Goal: Task Accomplishment & Management: Complete application form

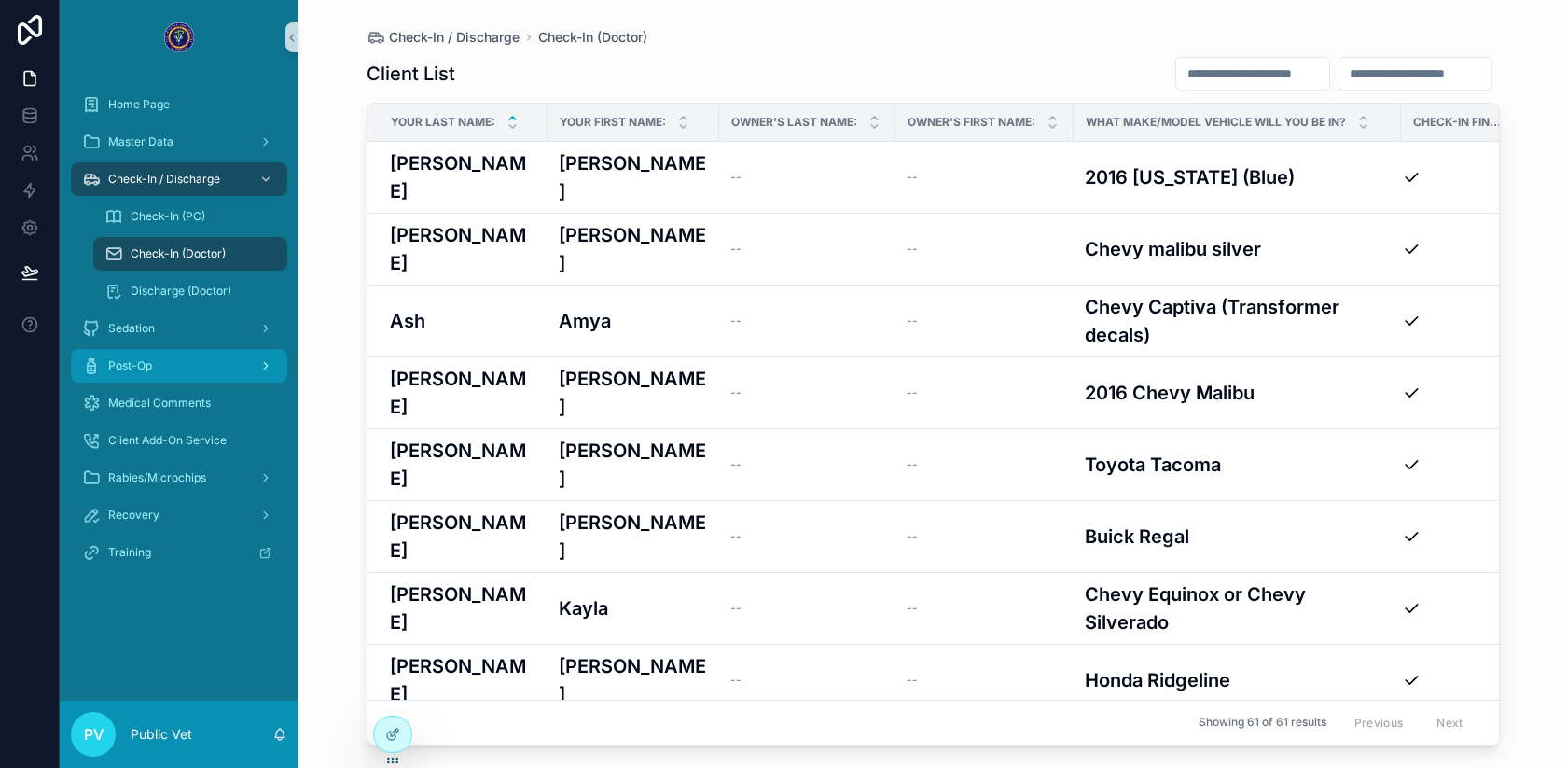
click at [168, 354] on div "Post-Op" at bounding box center [179, 366] width 194 height 30
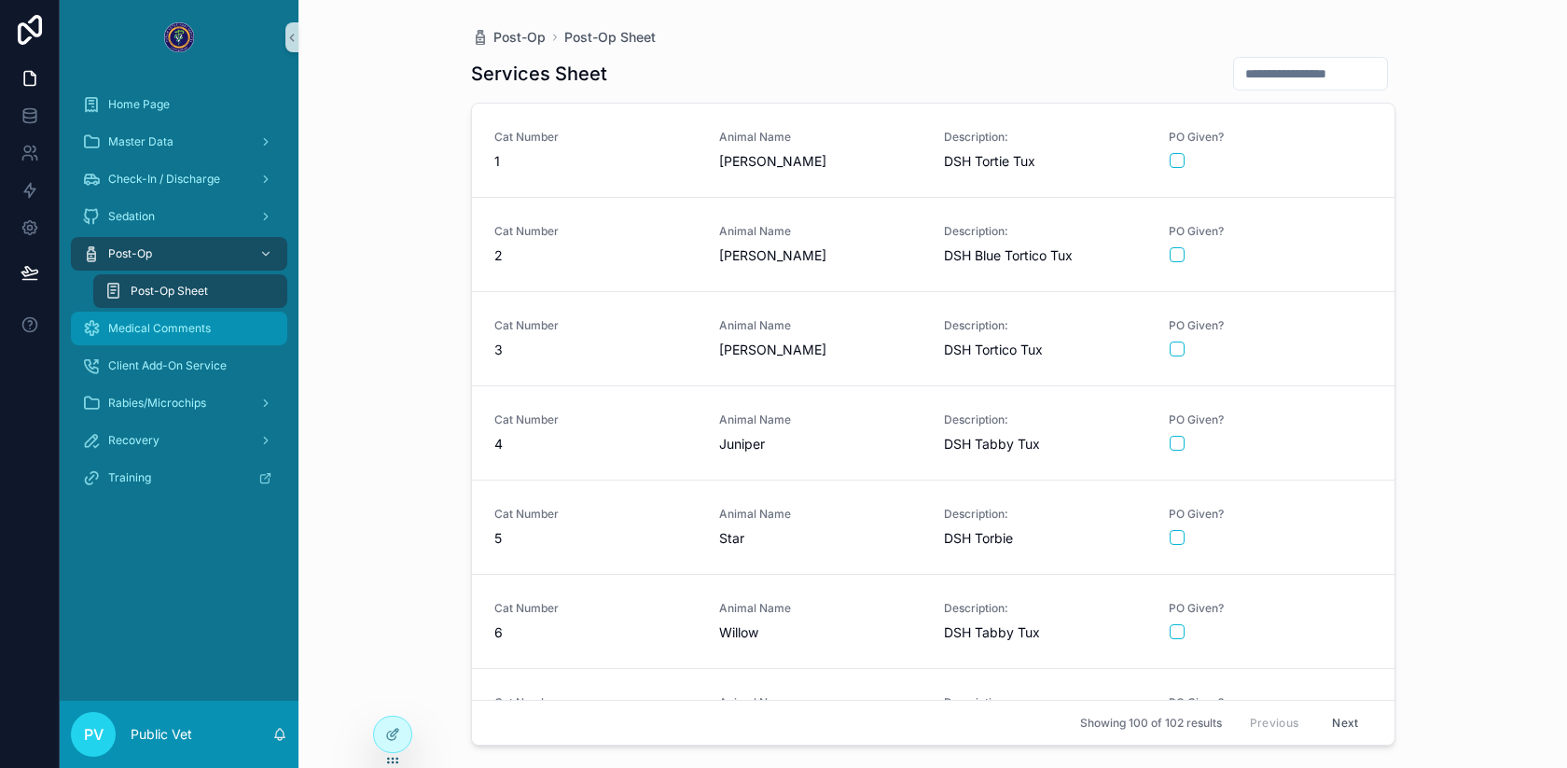
click at [113, 326] on span "Medical Comments" at bounding box center [159, 328] width 103 height 15
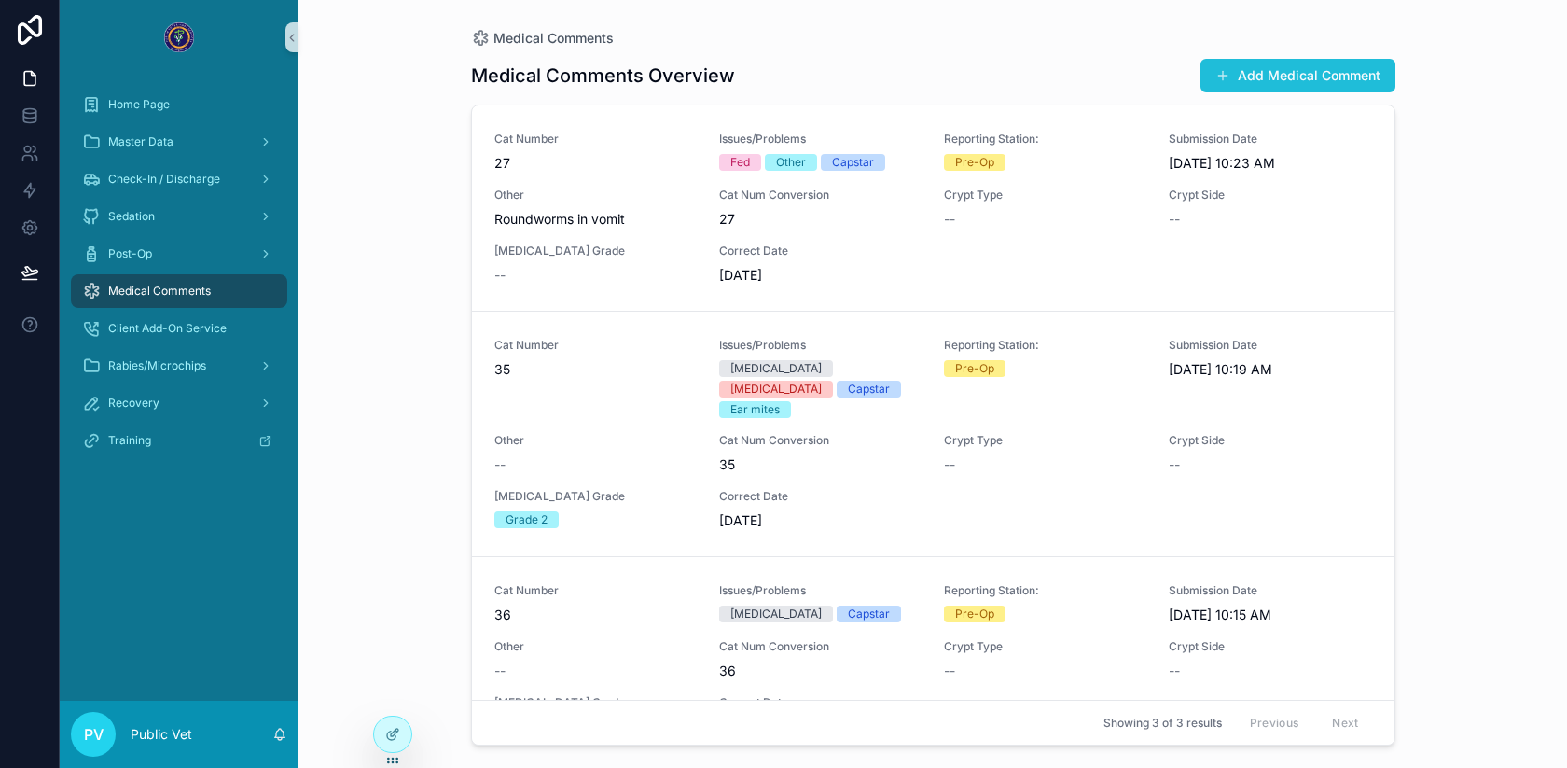
click at [1245, 83] on button "Add Medical Comment" at bounding box center [1297, 76] width 195 height 34
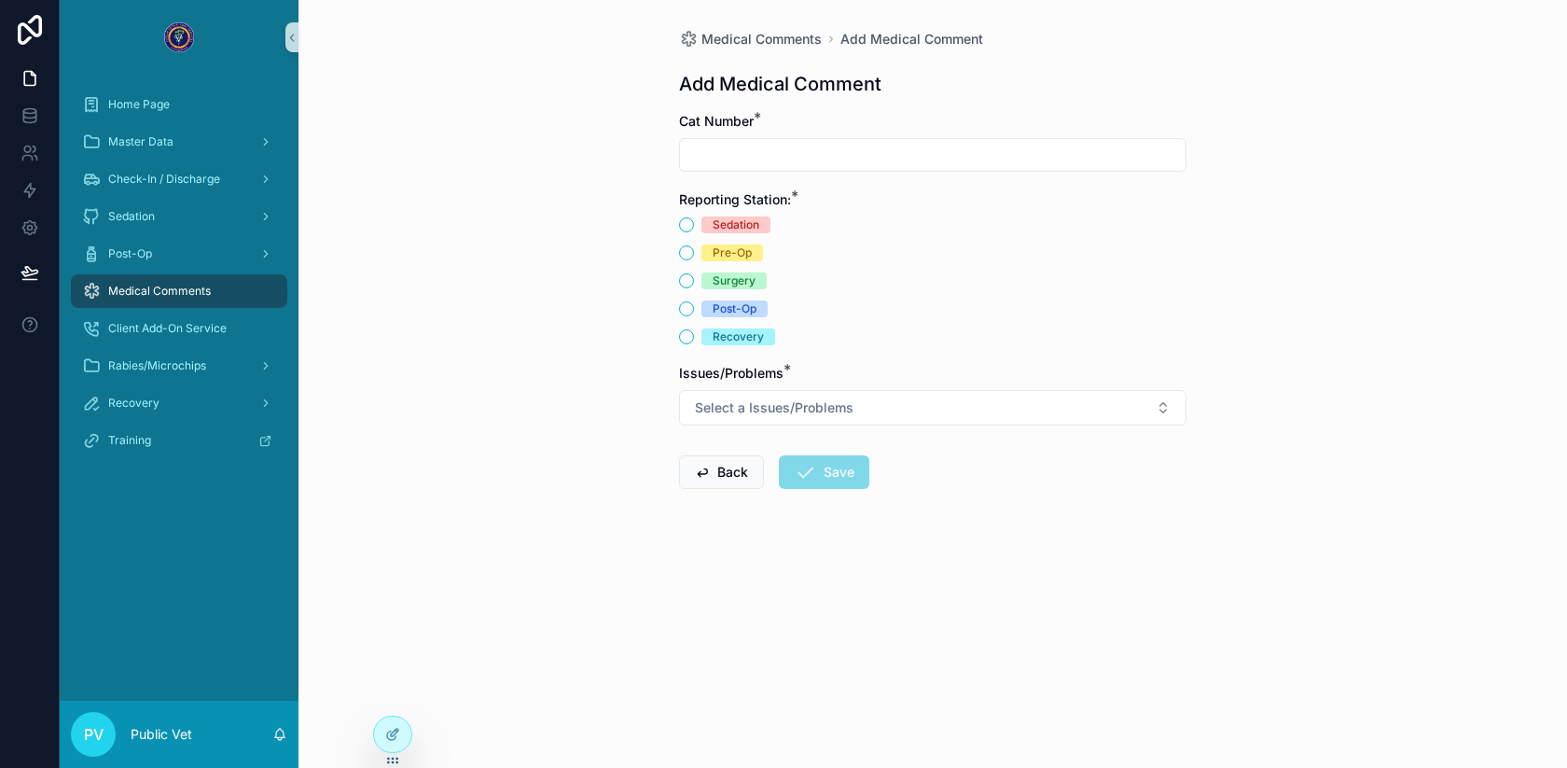
click at [716, 158] on input "scrollable content" at bounding box center [933, 155] width 506 height 26
type input "*"
click at [687, 274] on button "Surgery" at bounding box center [686, 280] width 15 height 15
click at [743, 390] on button "Select a Issues/Problems" at bounding box center [932, 407] width 507 height 35
type input "****"
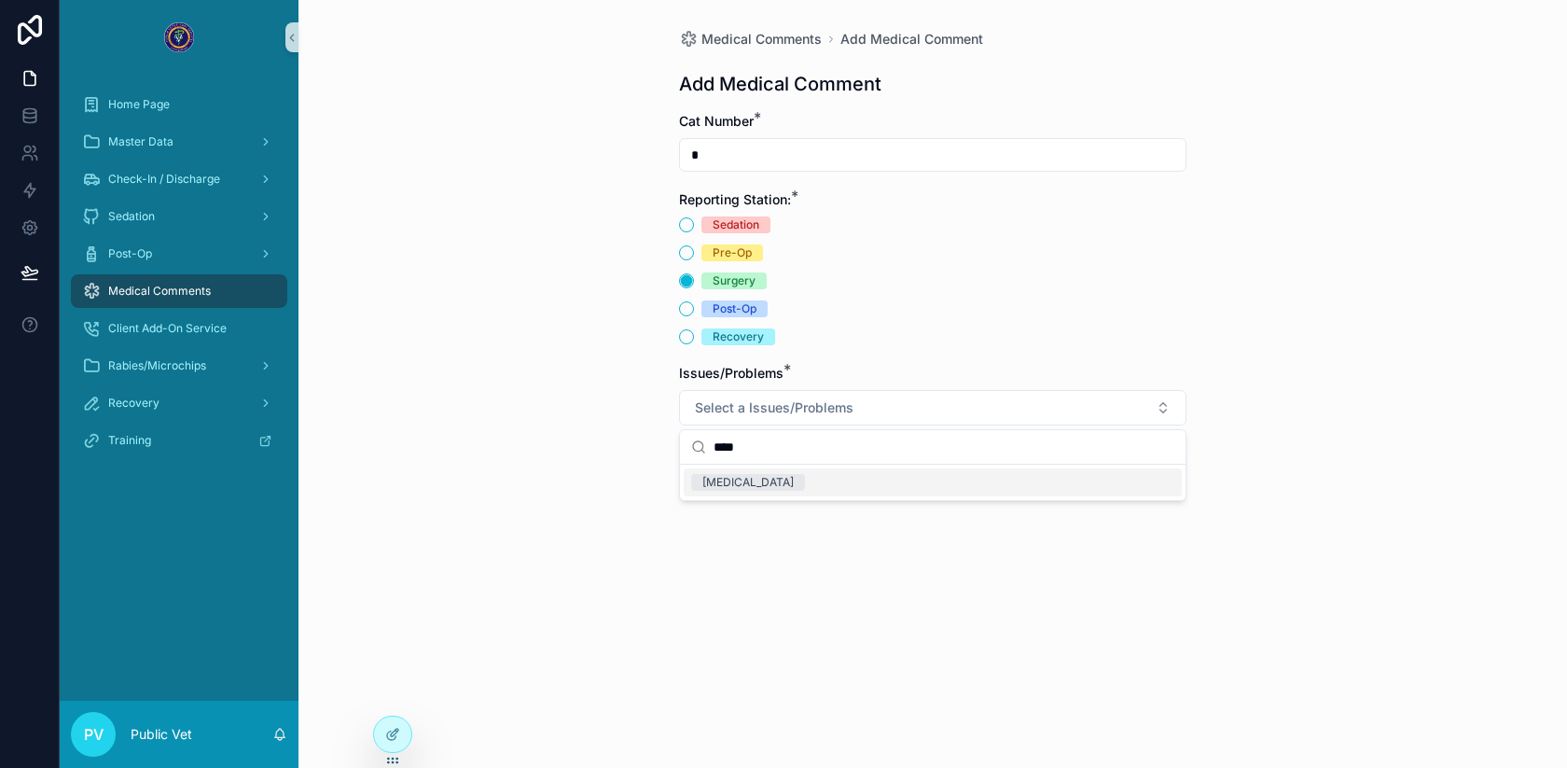
click at [712, 494] on div "[MEDICAL_DATA]" at bounding box center [933, 482] width 498 height 28
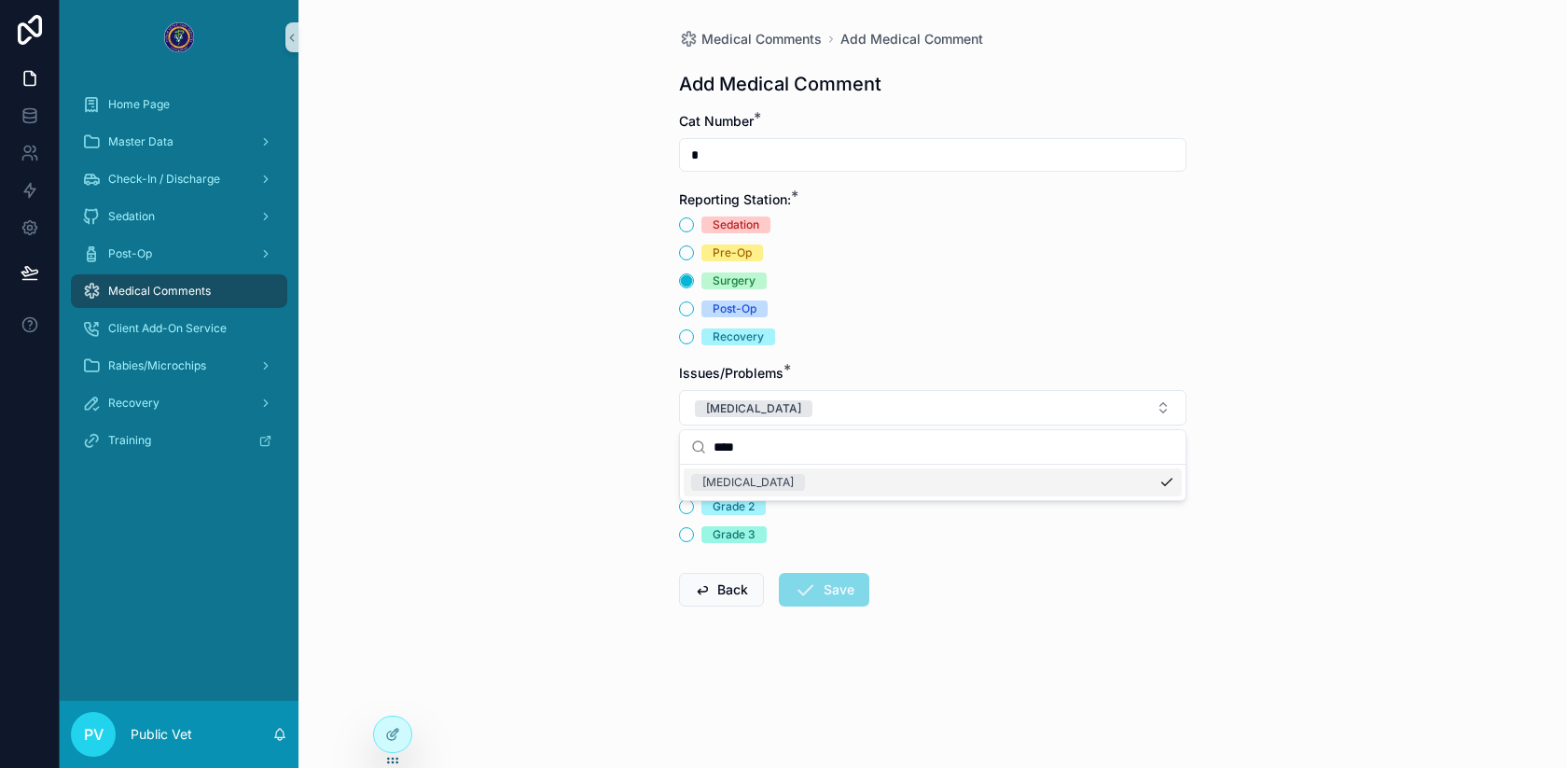
click at [632, 464] on div "Medical Comments Add Medical Comment Add Medical Comment Cat Number * * Reporti…" at bounding box center [932, 384] width 1269 height 768
click at [701, 479] on div "Grade 1" at bounding box center [932, 478] width 507 height 17
click at [679, 482] on div "Grade 1" at bounding box center [932, 478] width 507 height 17
click at [681, 479] on button "Grade 1" at bounding box center [686, 478] width 15 height 15
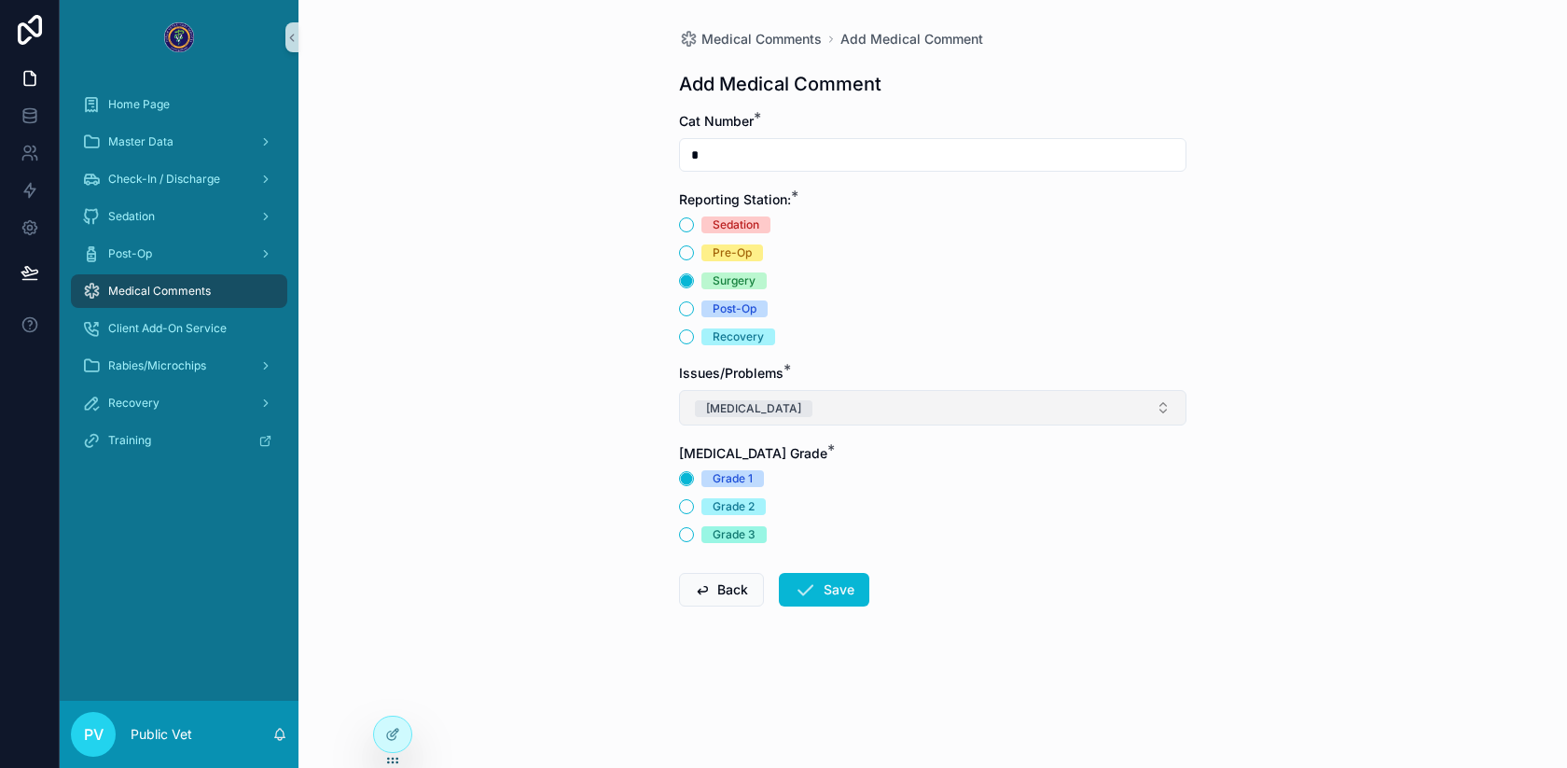
click at [822, 398] on button "[MEDICAL_DATA]" at bounding box center [932, 407] width 507 height 35
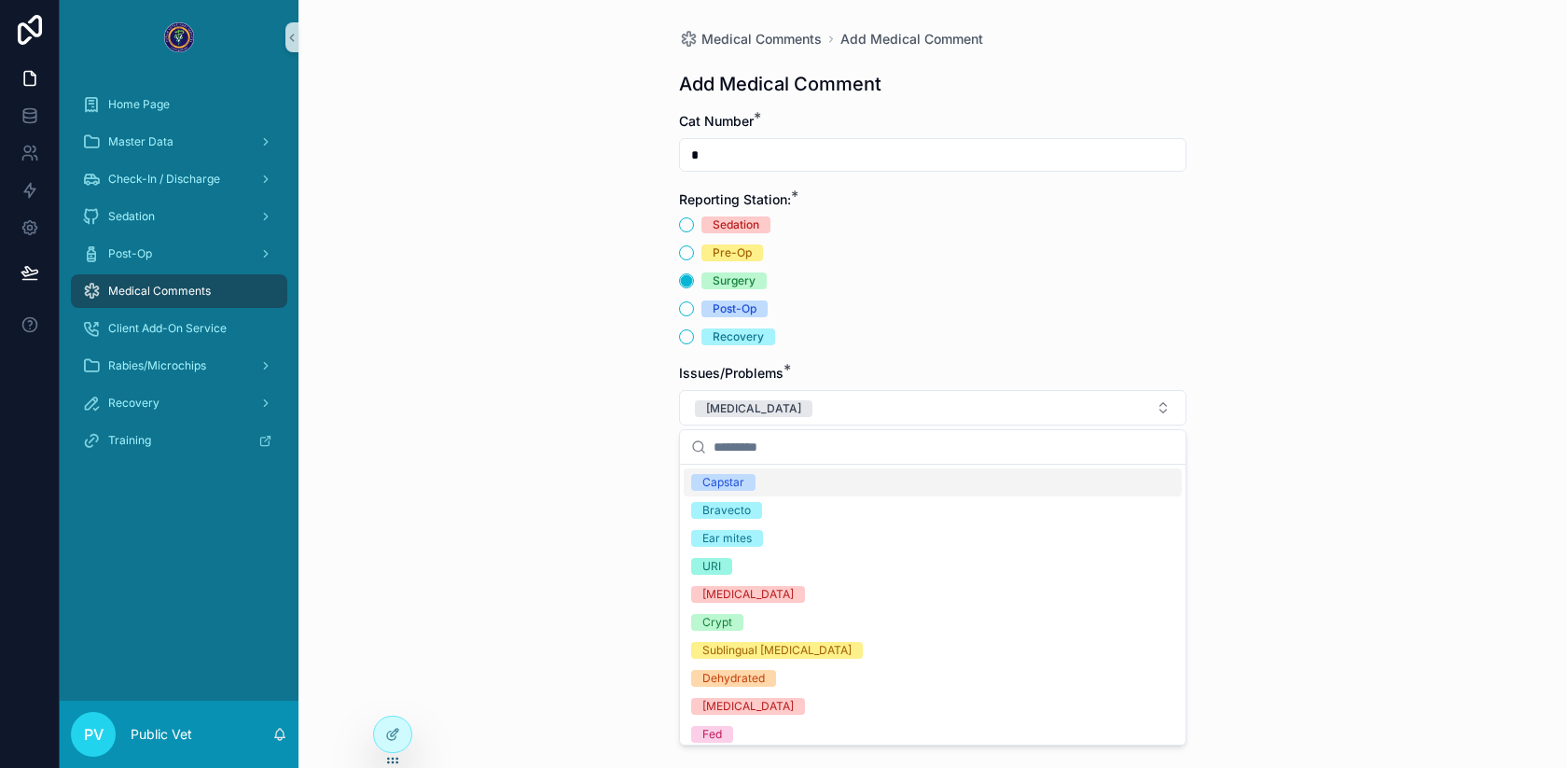
click at [742, 483] on div "Capstar" at bounding box center [723, 482] width 42 height 17
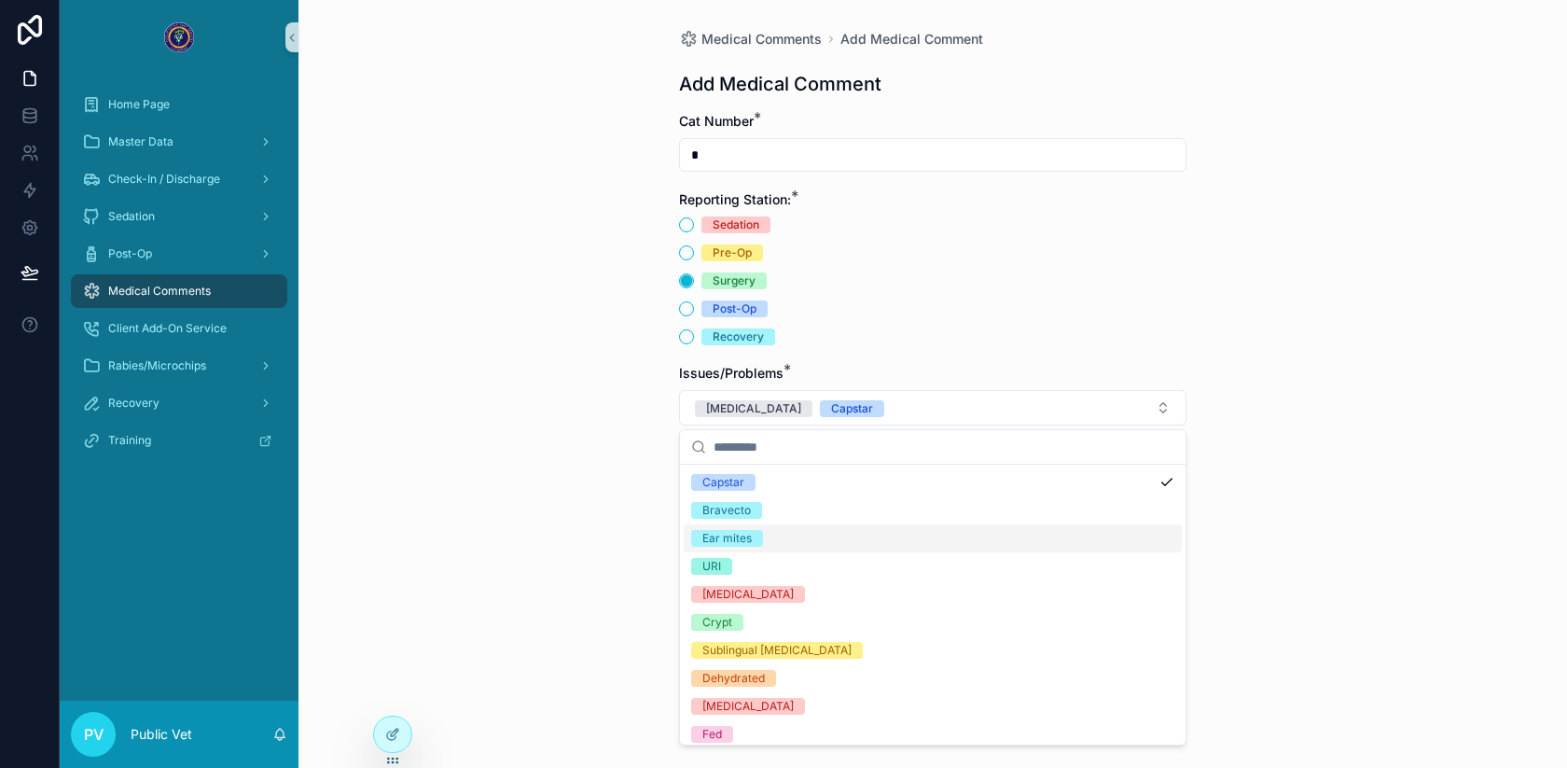
click at [738, 531] on div "Ear mites" at bounding box center [726, 538] width 49 height 17
click at [591, 493] on div "Medical Comments Add Medical Comment Add Medical Comment Cat Number * * Reporti…" at bounding box center [932, 384] width 1269 height 768
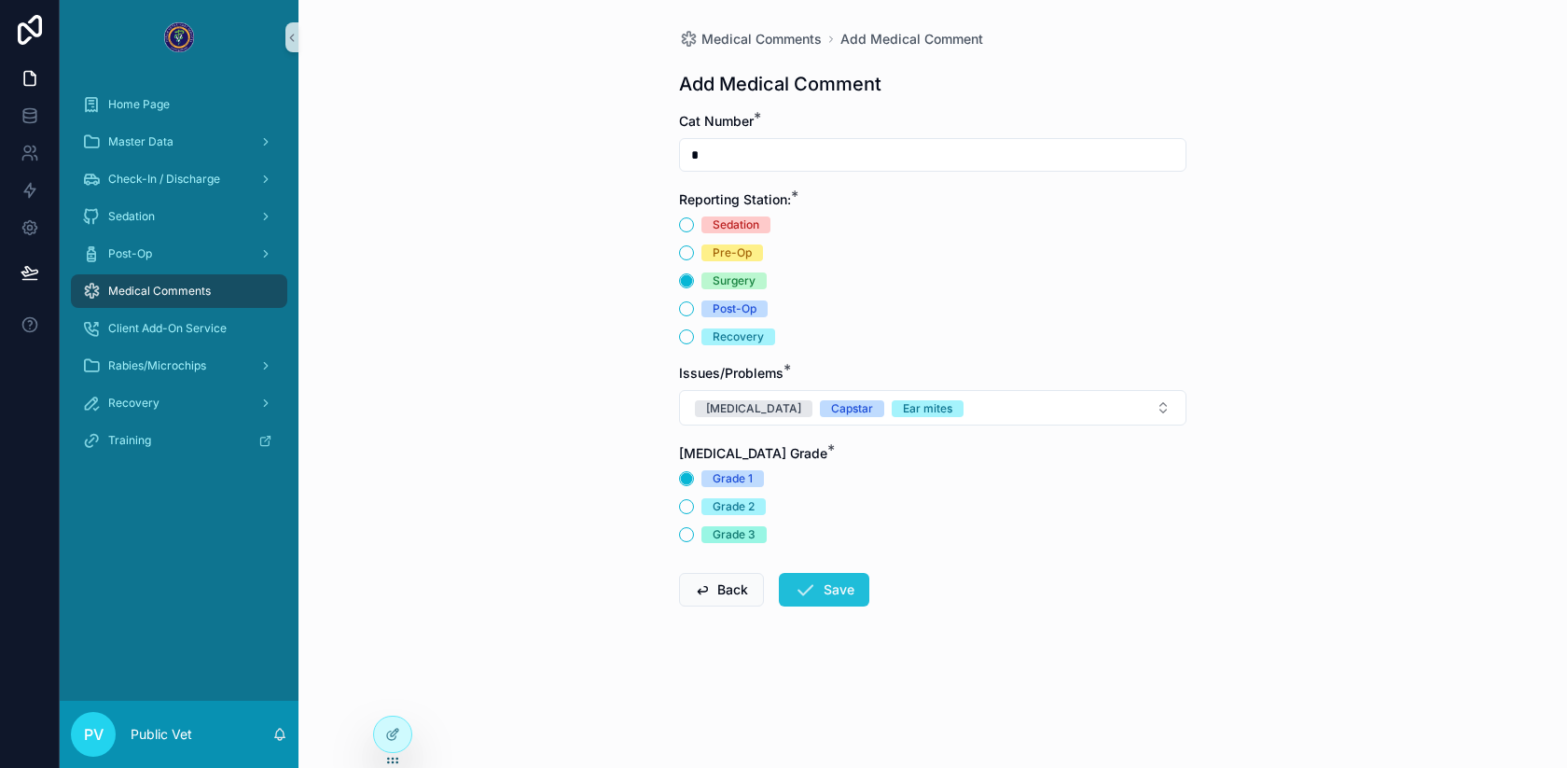
click at [810, 600] on icon "scrollable content" at bounding box center [805, 589] width 22 height 22
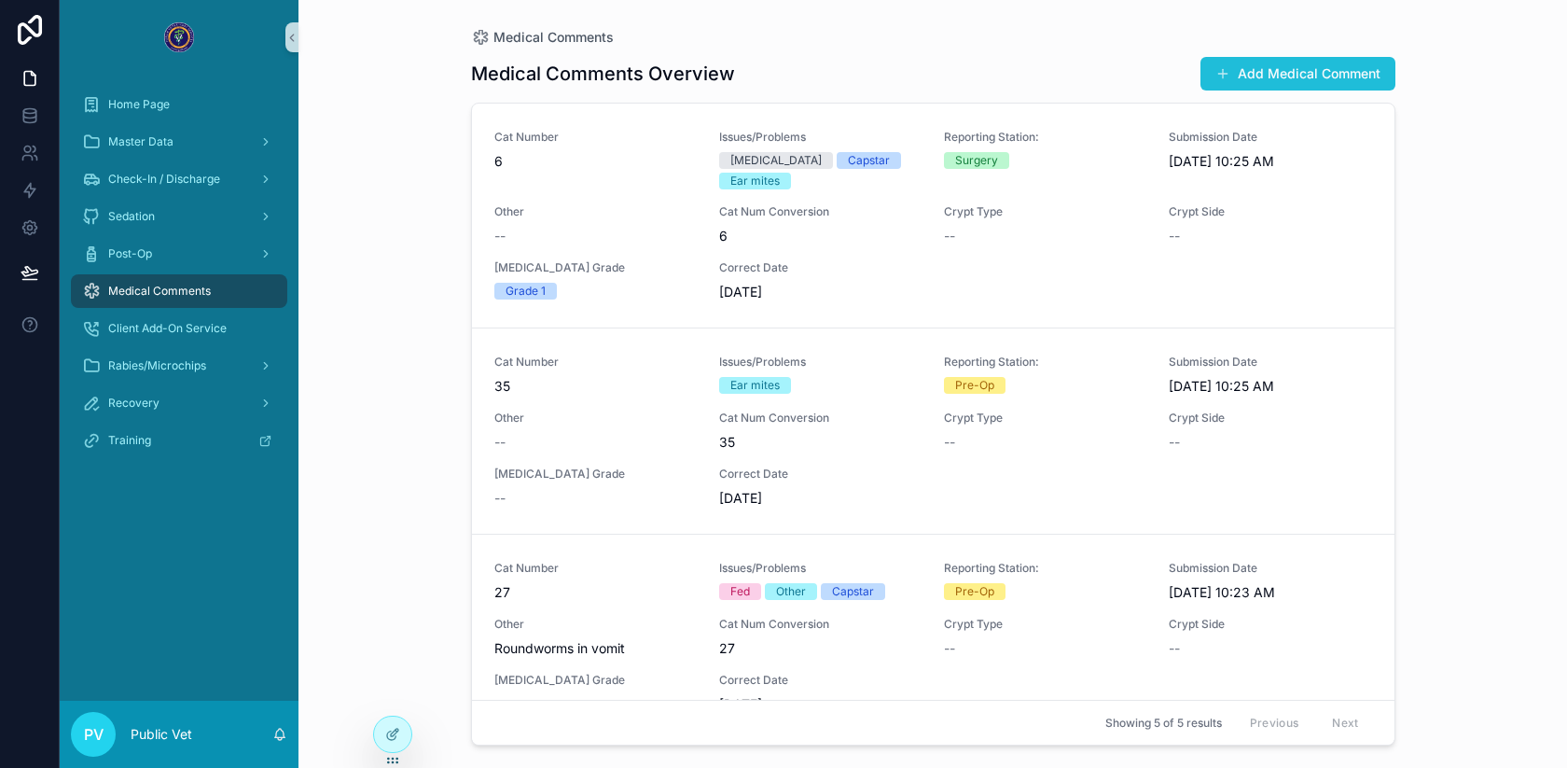
click at [1228, 79] on span "scrollable content" at bounding box center [1222, 73] width 15 height 15
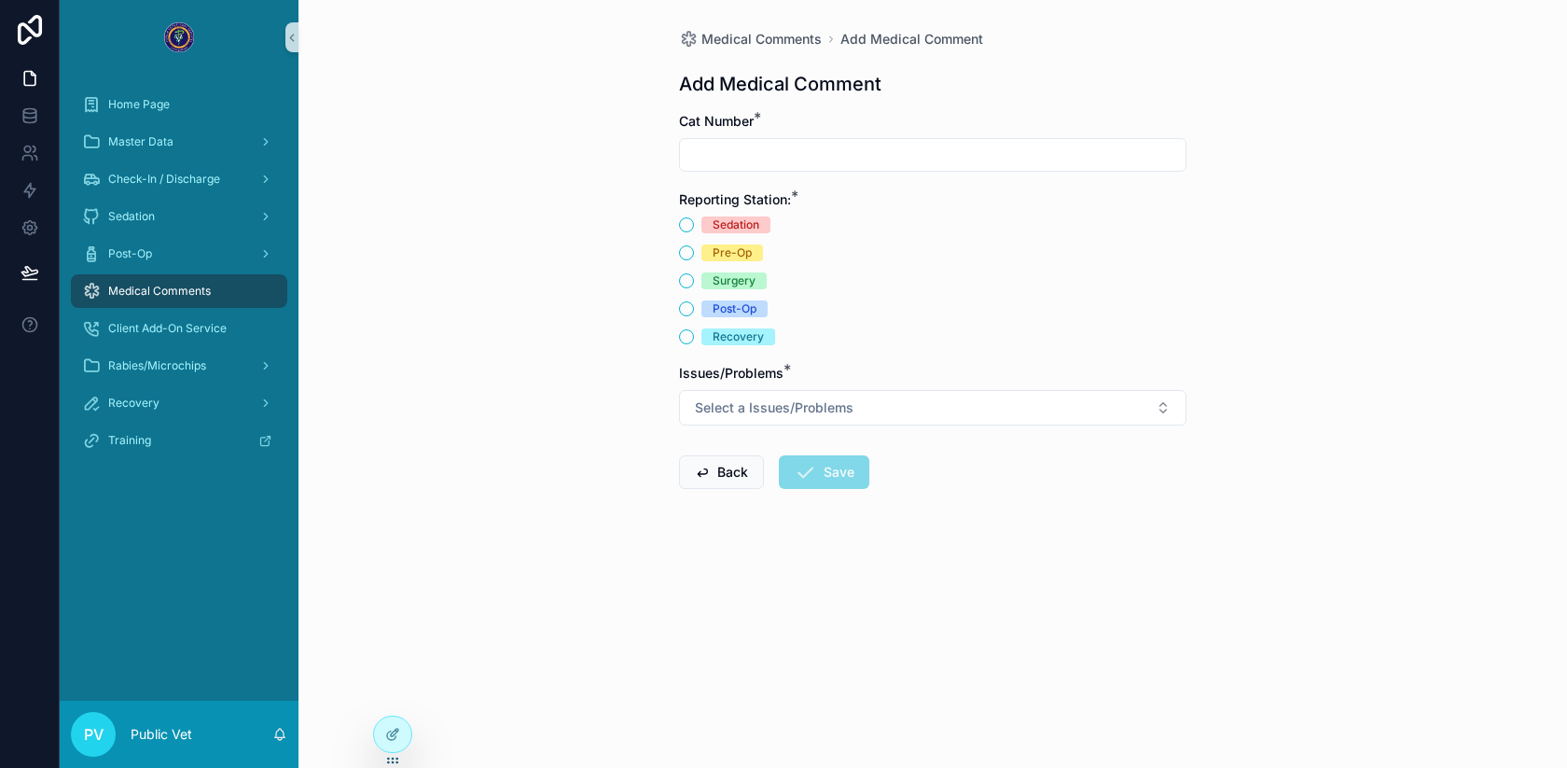
click at [778, 154] on input "scrollable content" at bounding box center [933, 155] width 506 height 26
type input "*"
click at [687, 279] on button "Surgery" at bounding box center [686, 280] width 15 height 15
click at [722, 395] on button "Select a Issues/Problems" at bounding box center [932, 407] width 507 height 35
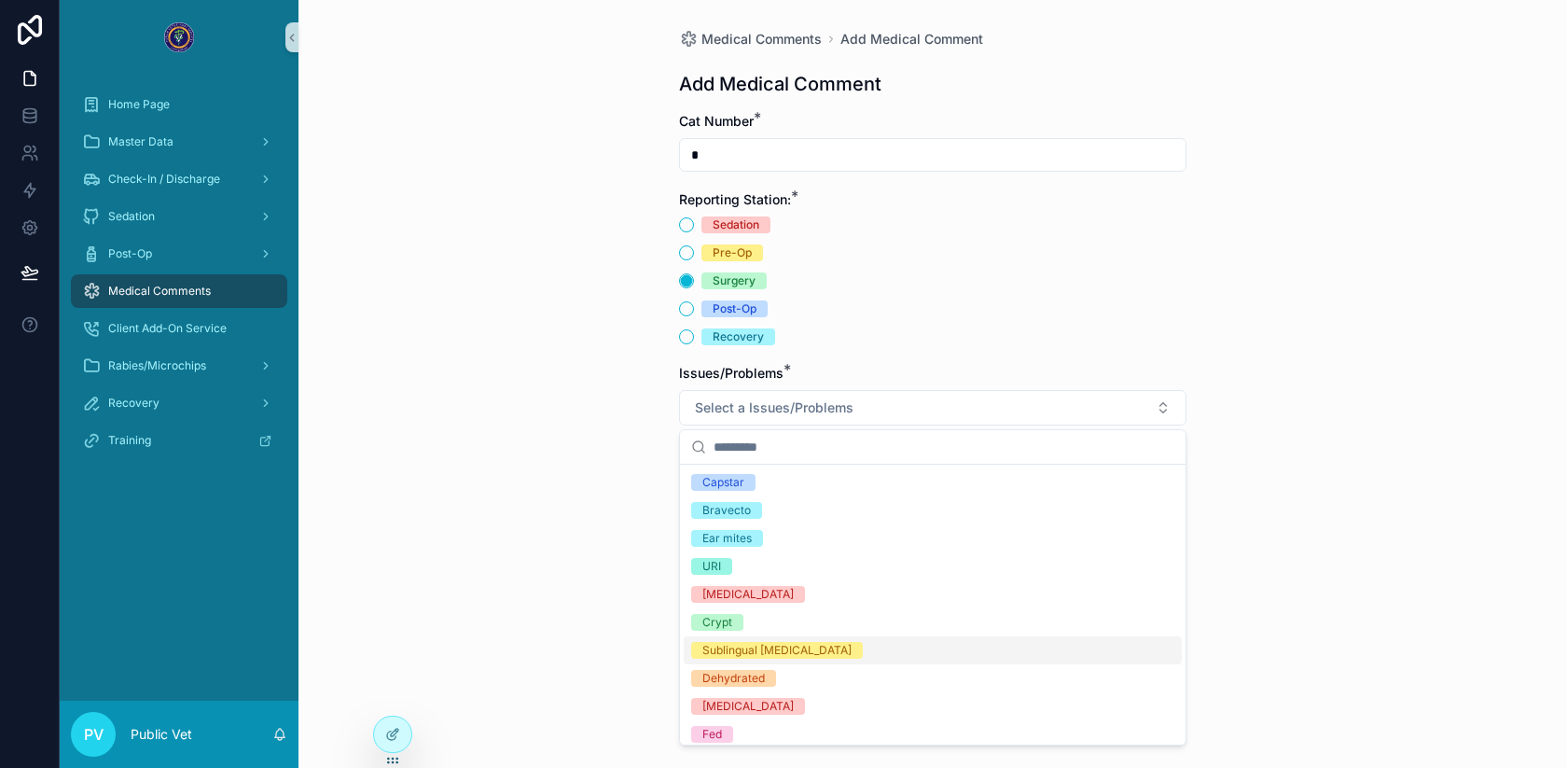
scroll to position [455, 0]
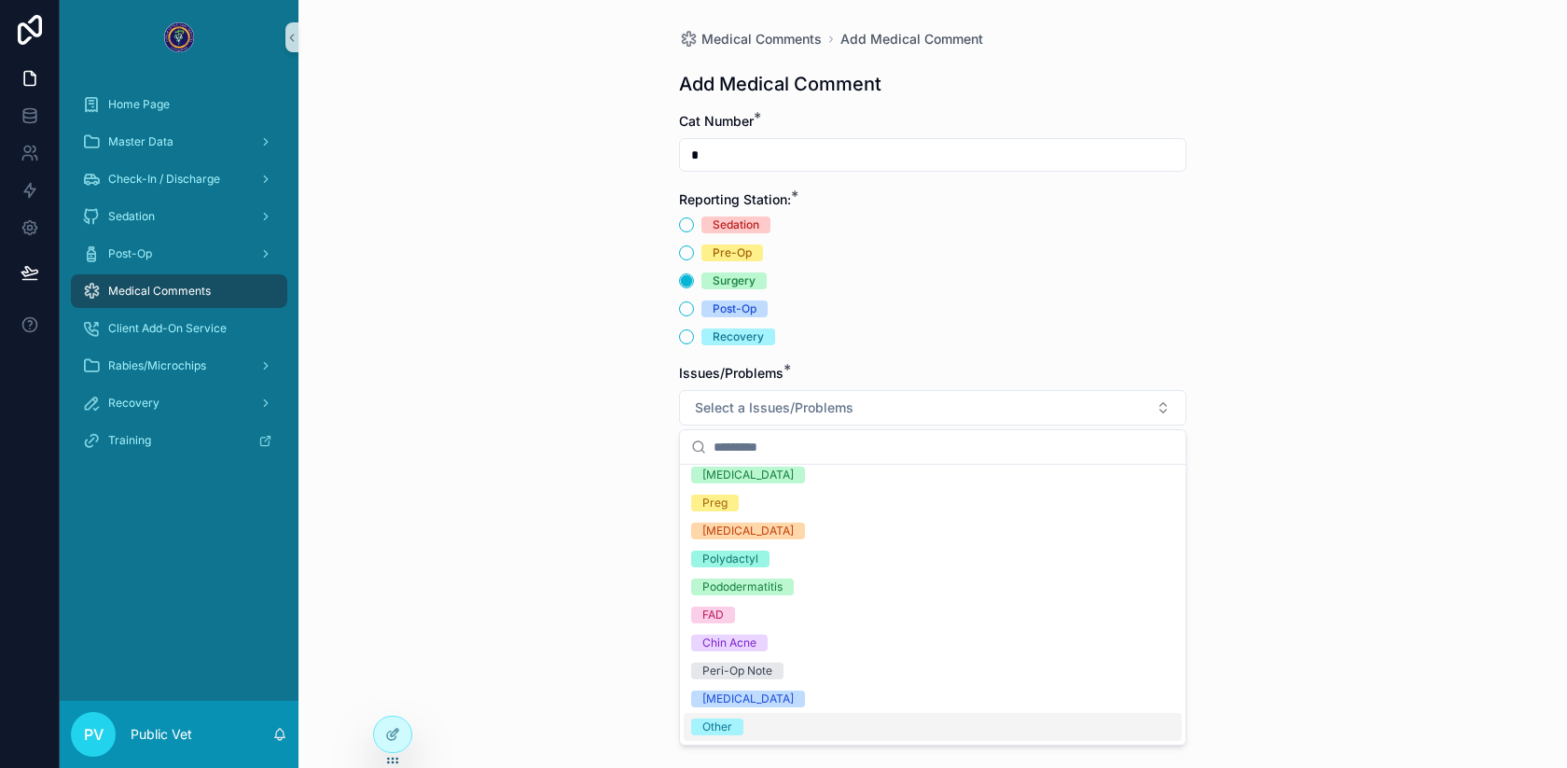
click at [767, 720] on div "Other" at bounding box center [933, 727] width 498 height 28
click at [625, 448] on div "Medical Comments Add Medical Comment Add Medical Comment Cat Number * * Reporti…" at bounding box center [932, 384] width 1269 height 768
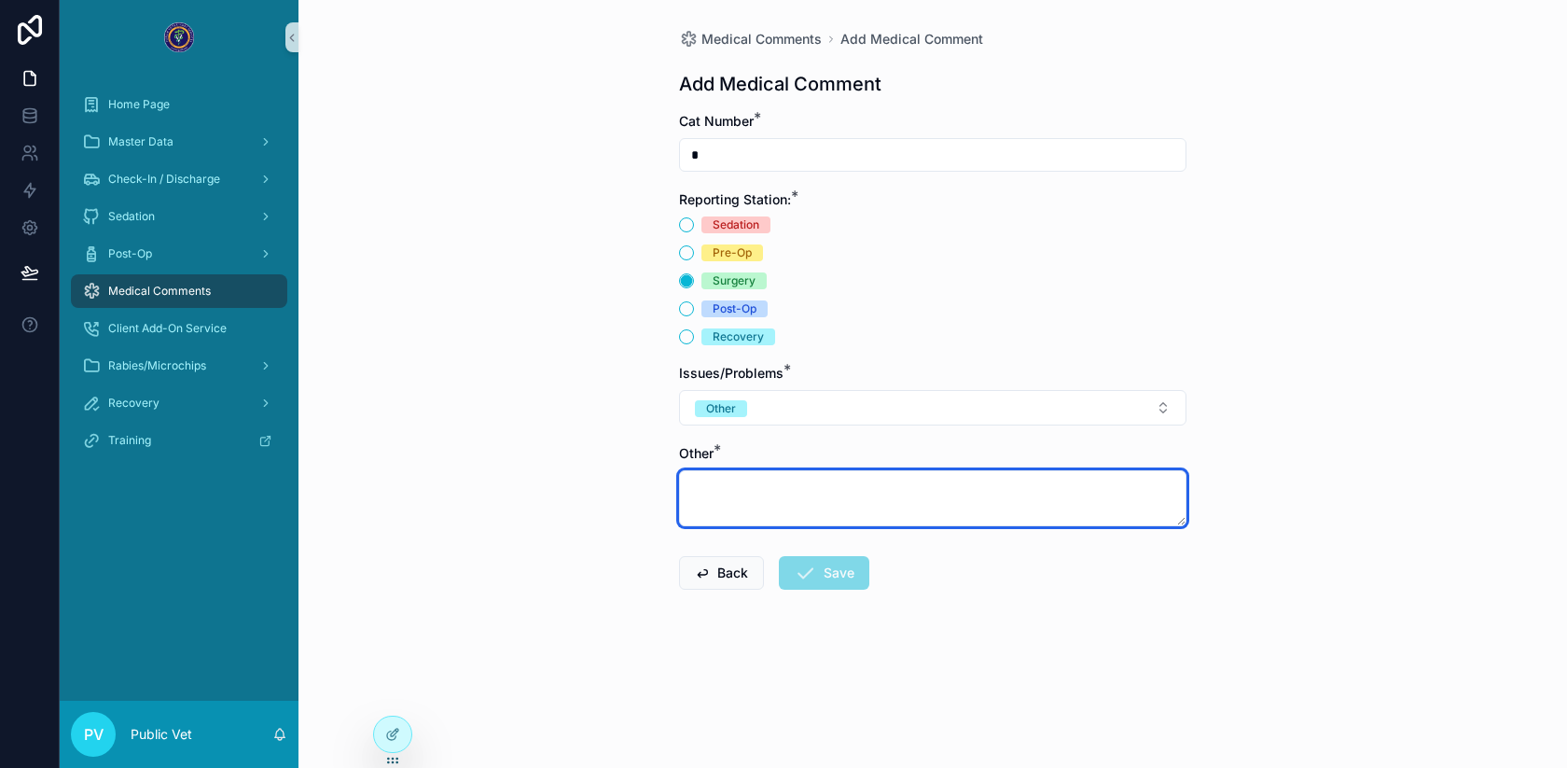
click at [755, 495] on textarea "scrollable content" at bounding box center [932, 498] width 507 height 56
type textarea "**********"
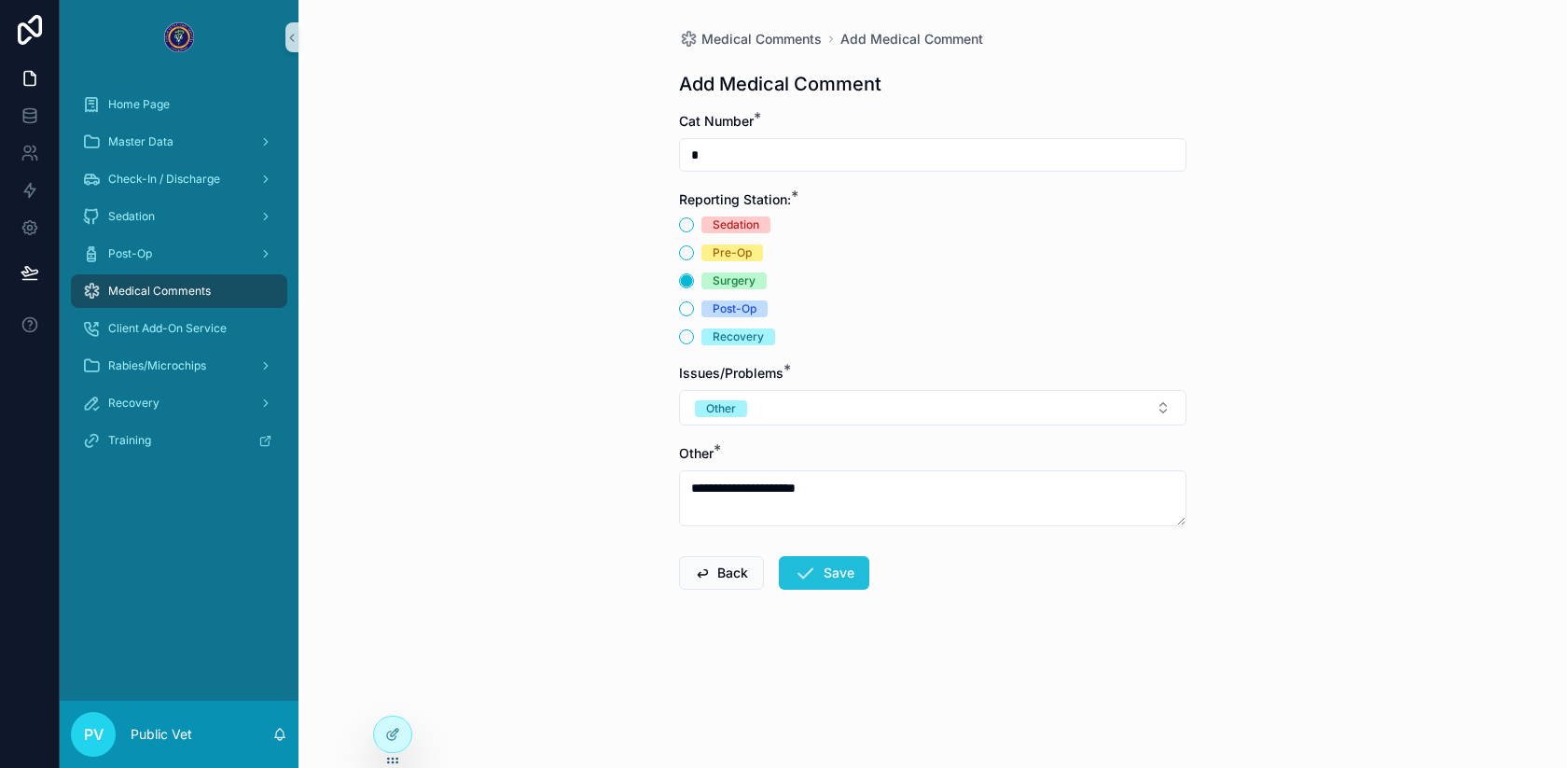
click at [821, 573] on button "Save" at bounding box center [824, 573] width 90 height 34
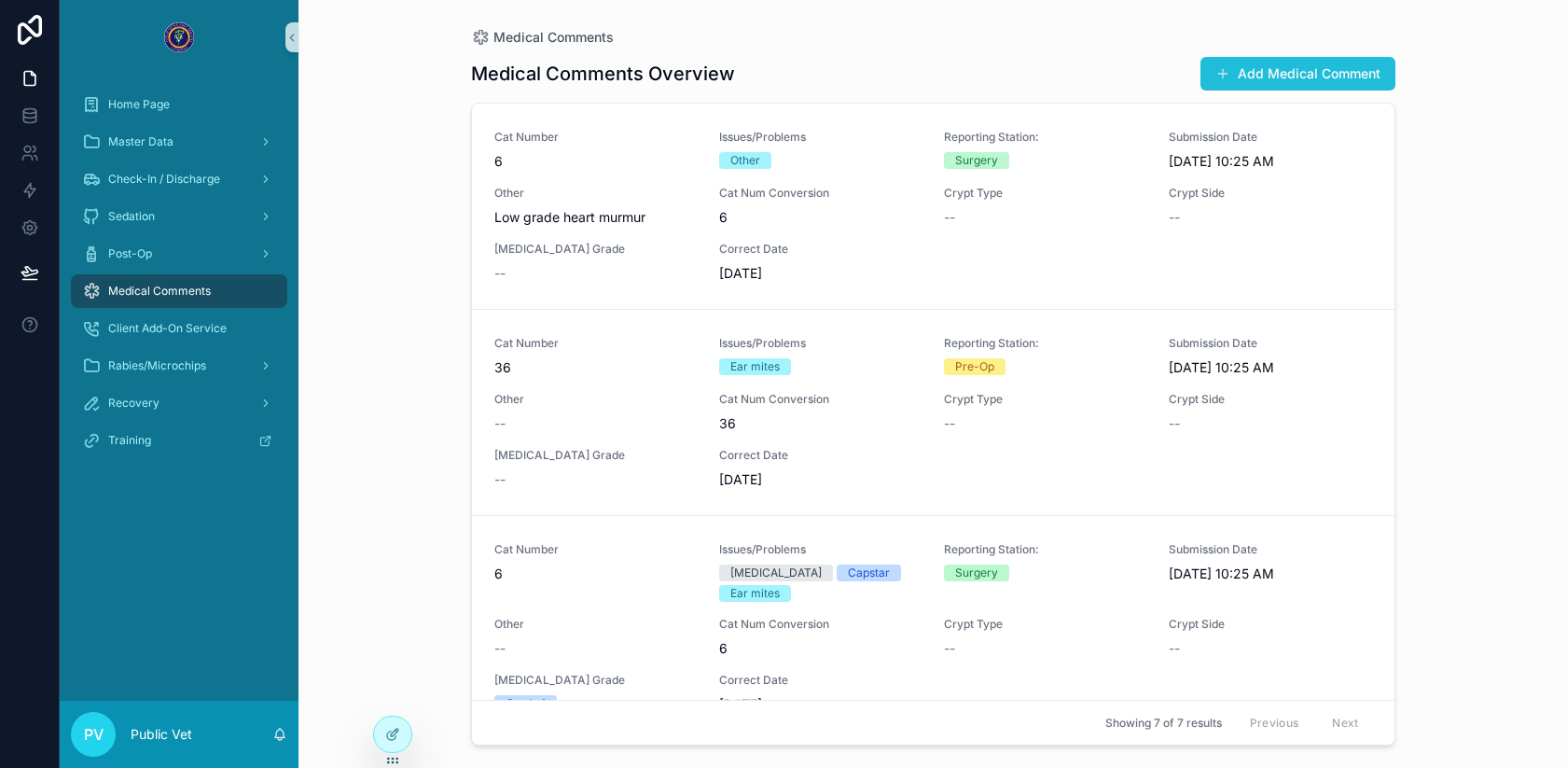
click at [1238, 84] on button "Add Medical Comment" at bounding box center [1297, 74] width 195 height 34
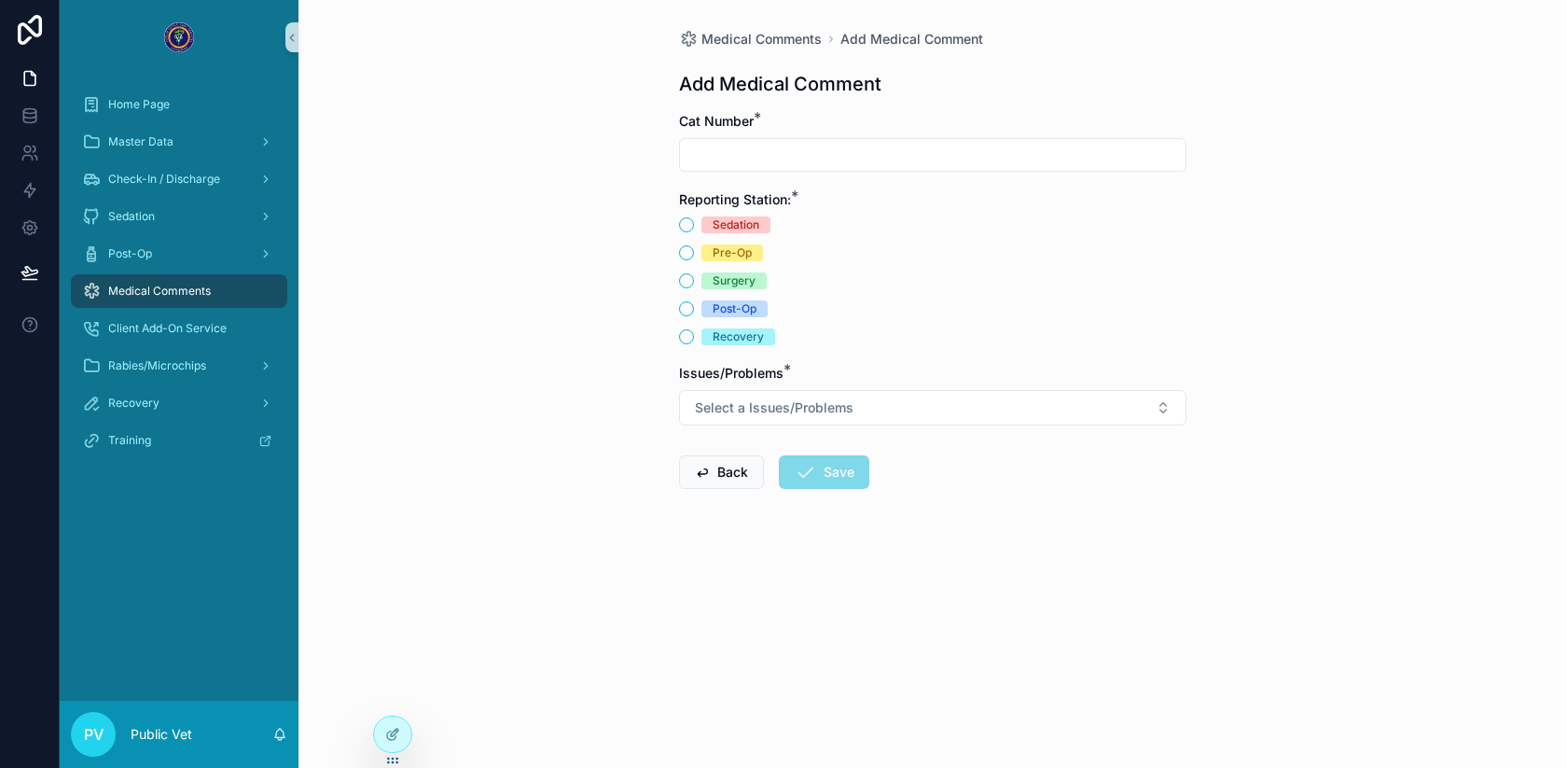
click at [829, 142] on input "scrollable content" at bounding box center [933, 155] width 506 height 26
type input "*"
click at [713, 281] on div "Surgery" at bounding box center [734, 280] width 43 height 17
click at [694, 281] on button "Surgery" at bounding box center [686, 280] width 15 height 15
click at [722, 395] on button "Select a Issues/Problems" at bounding box center [932, 407] width 507 height 35
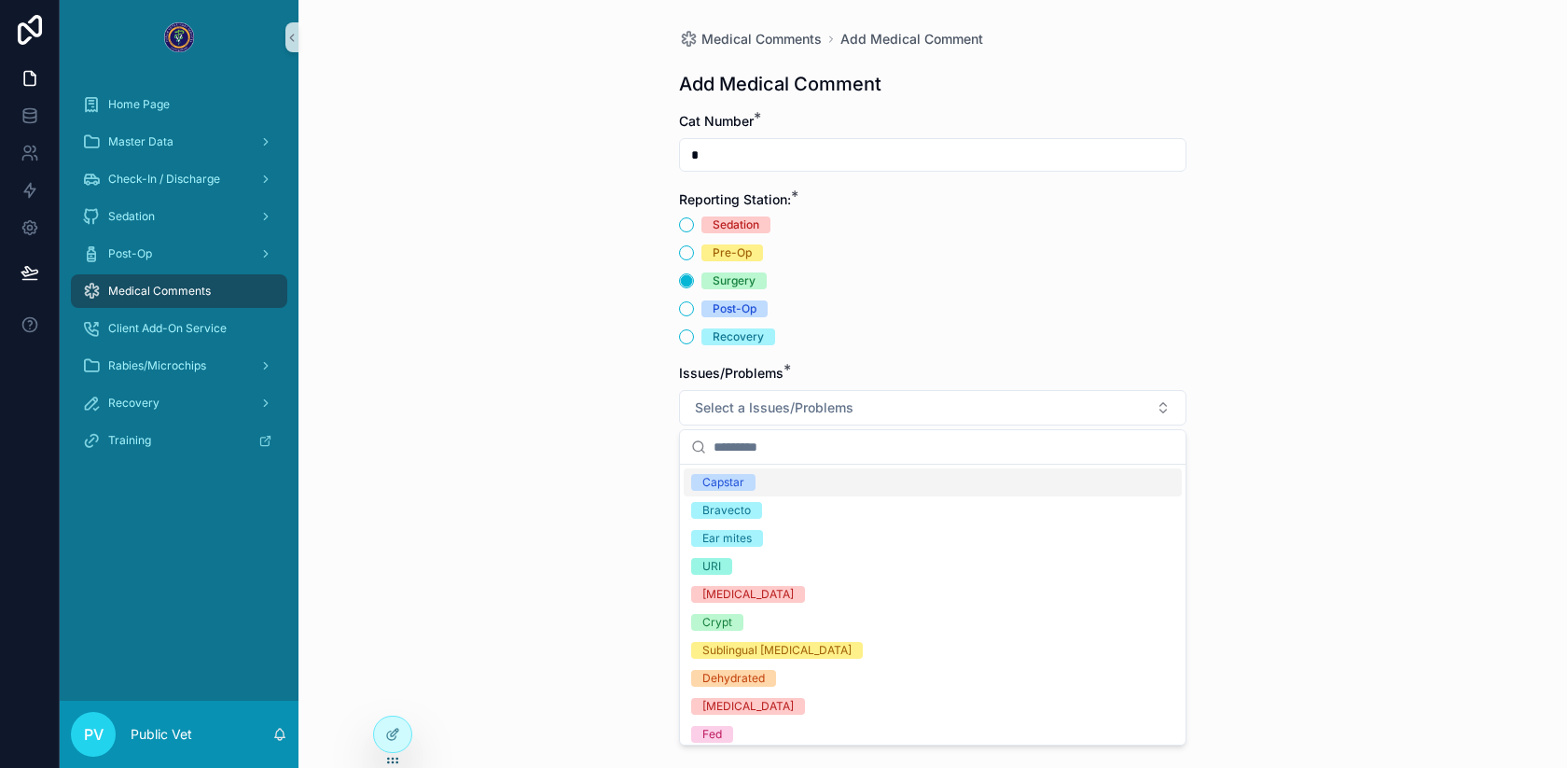
click at [731, 479] on div "Capstar" at bounding box center [723, 482] width 42 height 17
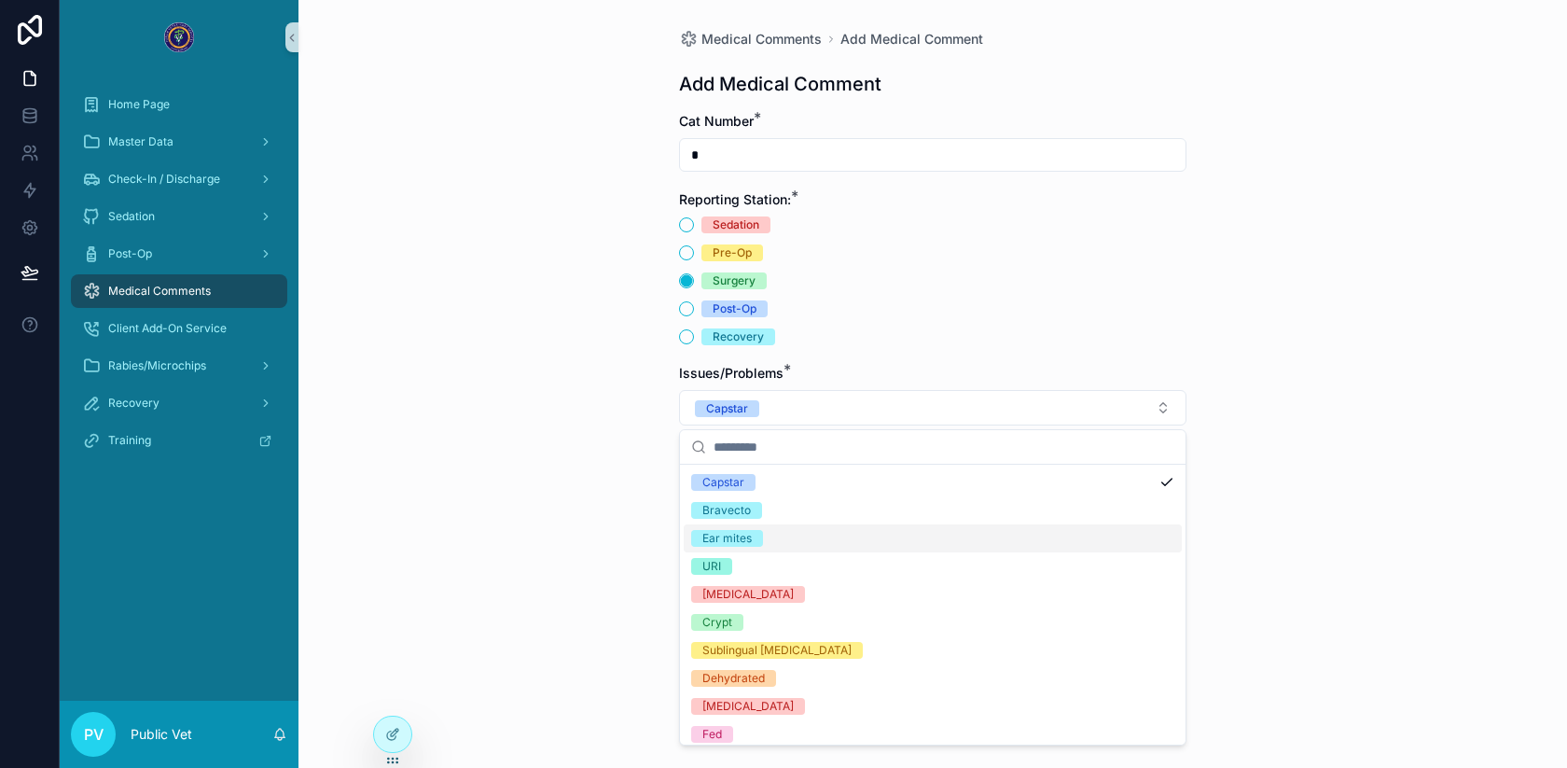
click at [739, 537] on div "Ear mites" at bounding box center [726, 538] width 49 height 17
click at [606, 459] on div "Medical Comments Add Medical Comment Add Medical Comment Cat Number * * Reporti…" at bounding box center [932, 384] width 1269 height 768
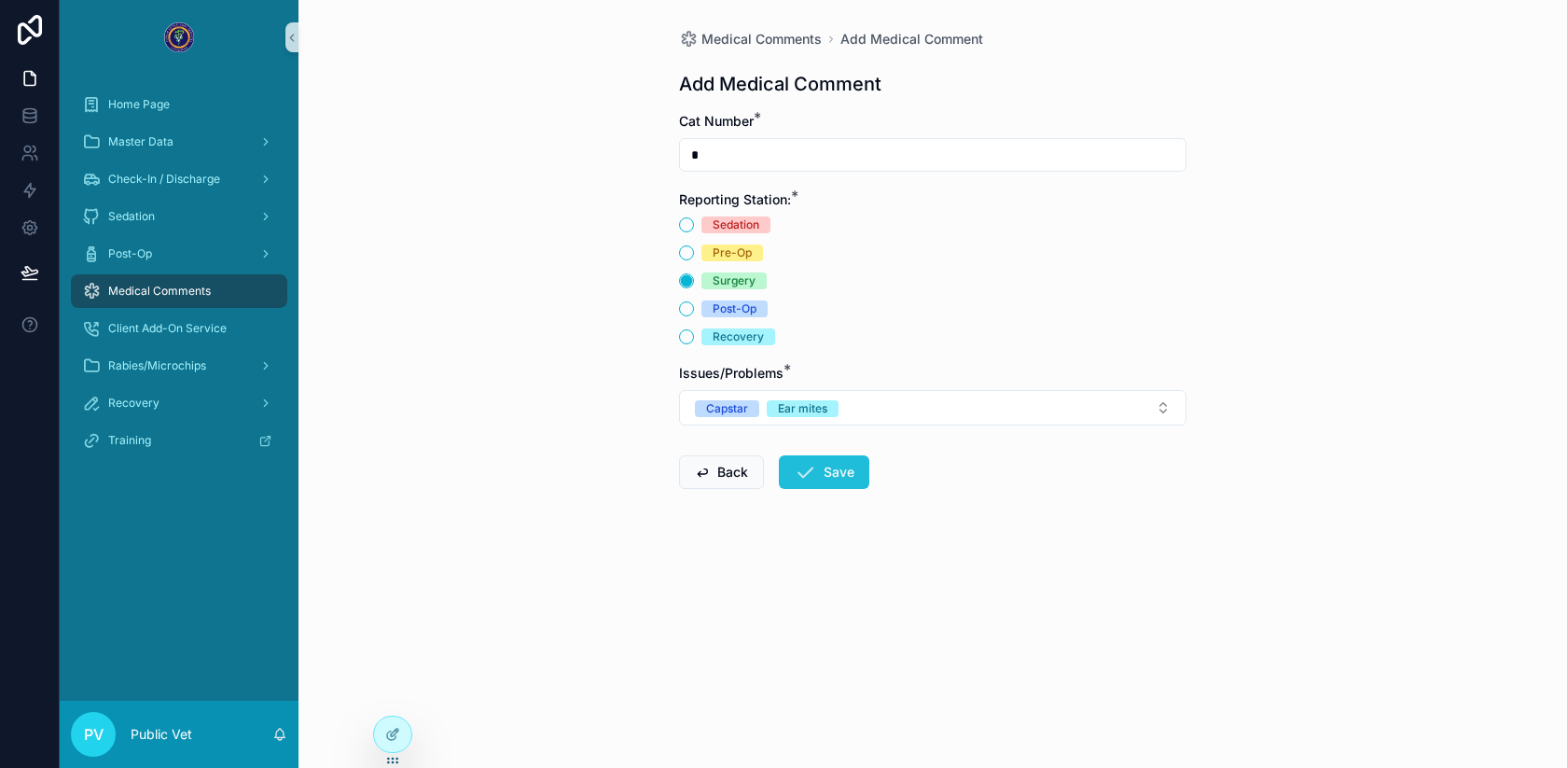
click at [830, 472] on button "Save" at bounding box center [824, 472] width 90 height 34
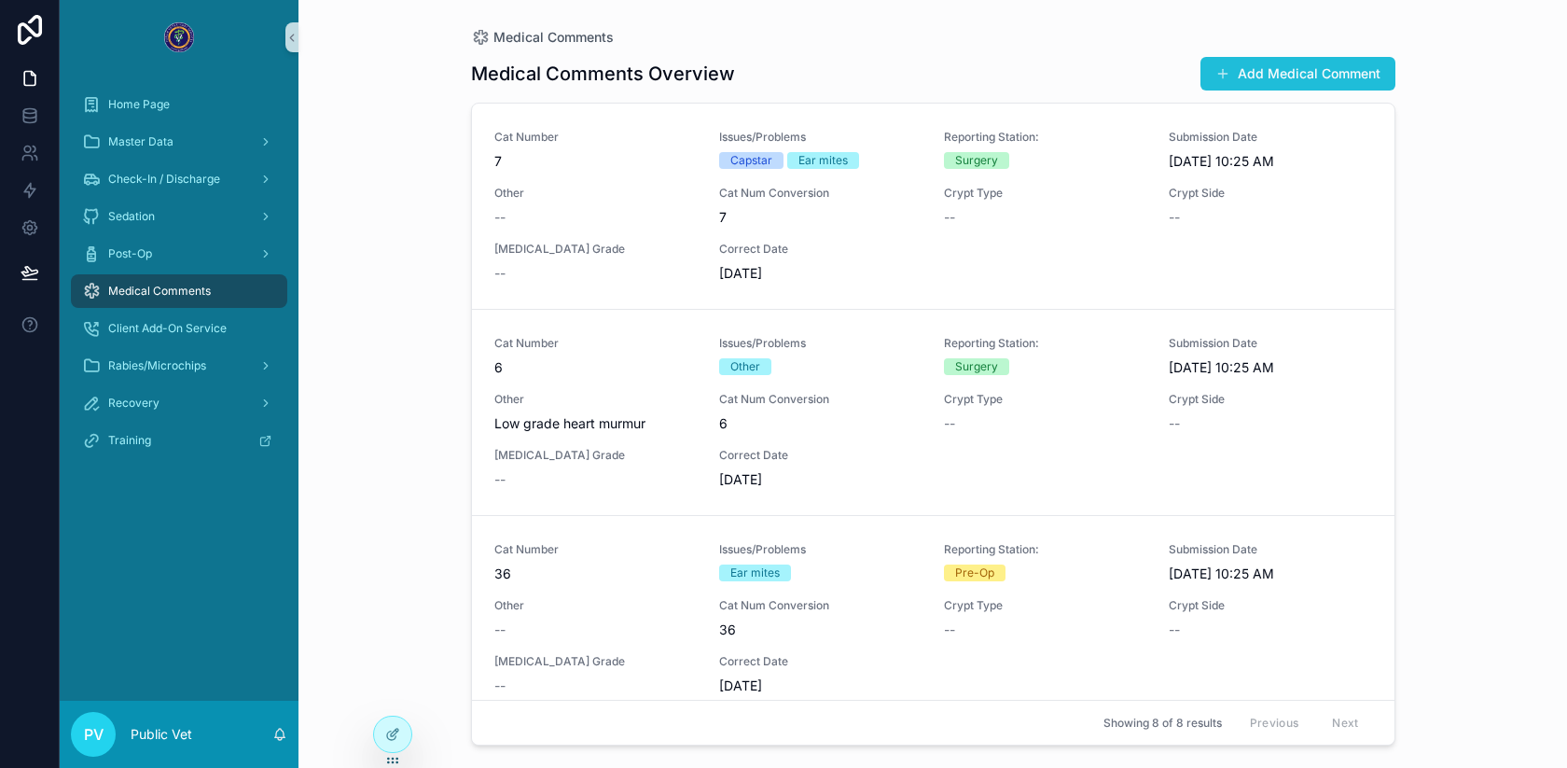
click at [1271, 62] on button "Add Medical Comment" at bounding box center [1297, 74] width 195 height 34
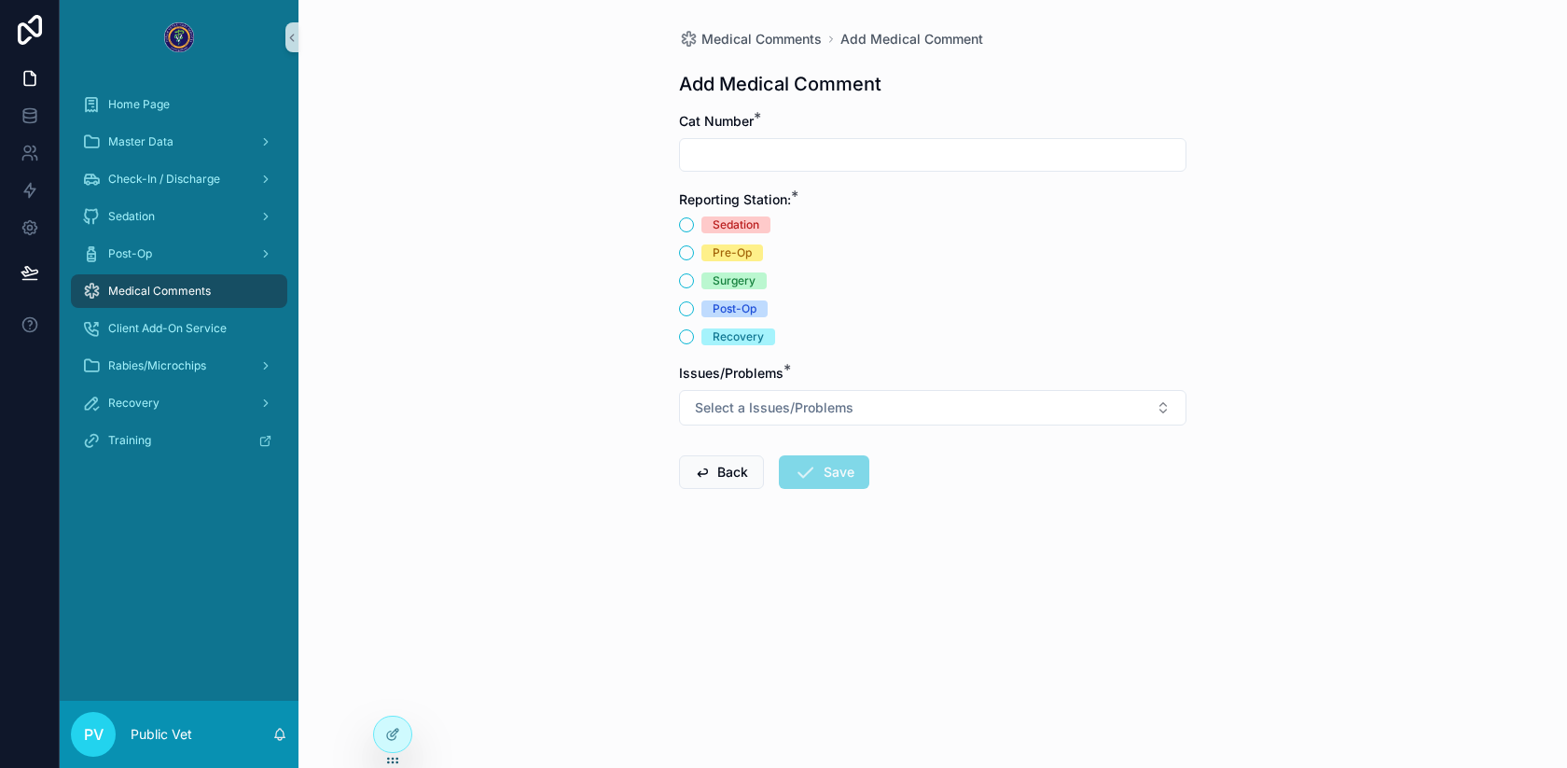
click at [712, 157] on input "scrollable content" at bounding box center [933, 155] width 506 height 26
type input "**"
click at [704, 358] on form "Cat Number * ** Reporting Station: * Sedation Pre-Op Surgery Post-Op Recovery I…" at bounding box center [932, 360] width 507 height 496
click at [690, 336] on button "Recovery" at bounding box center [686, 336] width 15 height 15
click at [728, 402] on span "Select a Issues/Problems" at bounding box center [774, 407] width 159 height 19
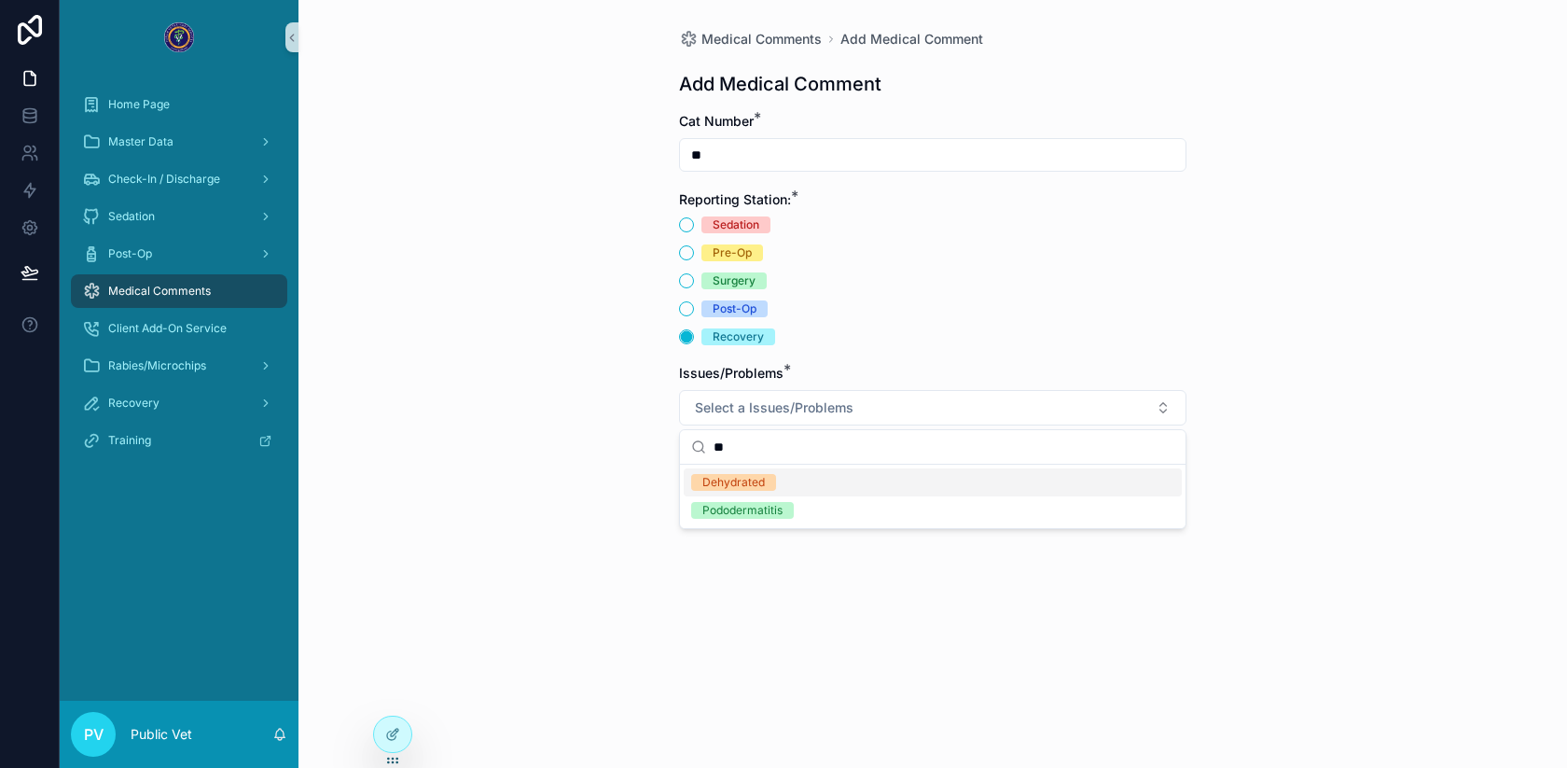
type input "**"
click at [734, 479] on div "Dehydrated" at bounding box center [733, 482] width 62 height 17
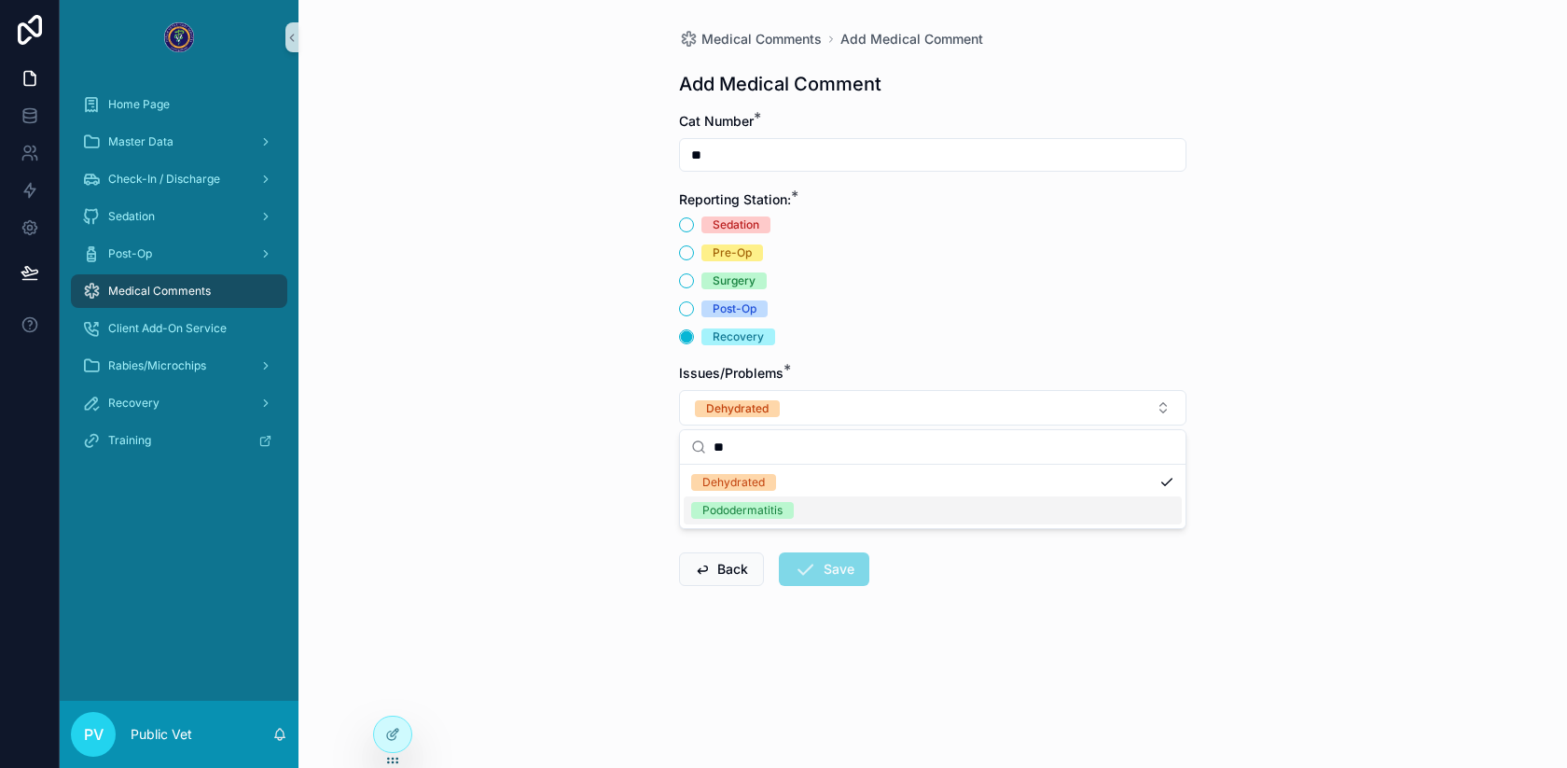
click at [583, 548] on div "Medical Comments Add Medical Comment Add Medical Comment Cat Number * ** Report…" at bounding box center [932, 384] width 1269 height 768
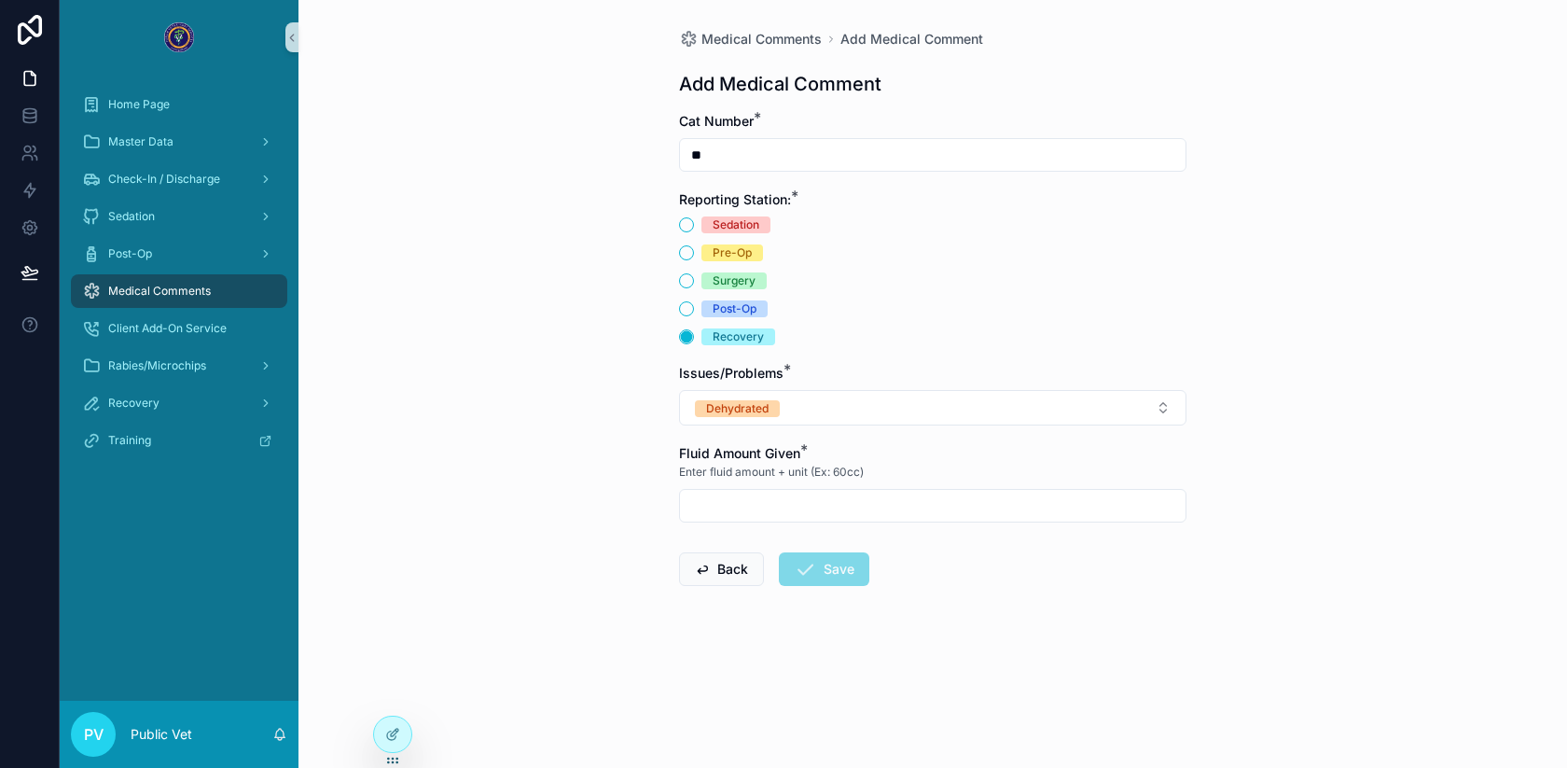
click at [720, 505] on input "scrollable content" at bounding box center [933, 506] width 506 height 26
type input "****"
click at [808, 563] on icon "scrollable content" at bounding box center [805, 569] width 22 height 22
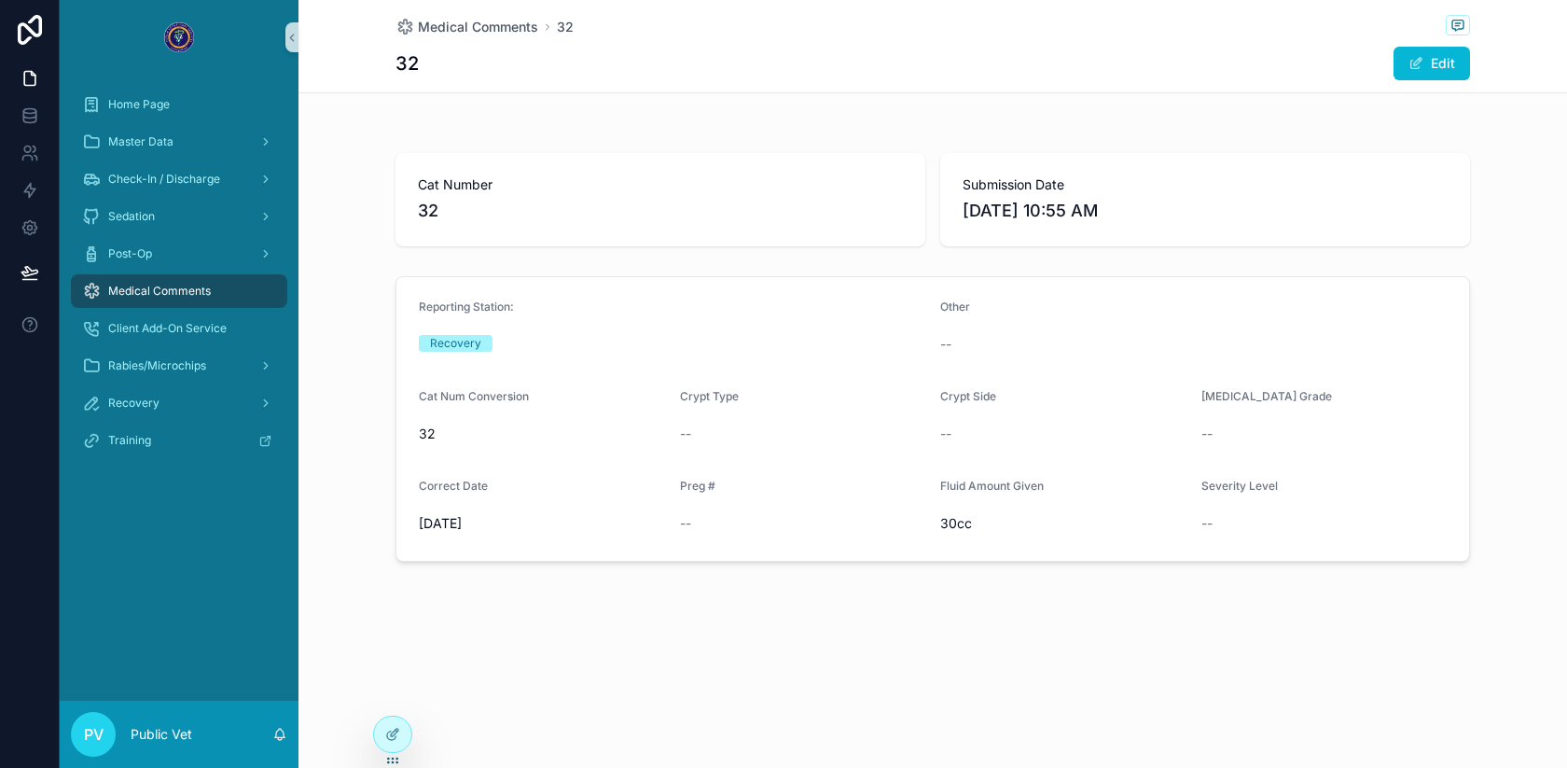
click at [193, 293] on span "Medical Comments" at bounding box center [159, 291] width 103 height 15
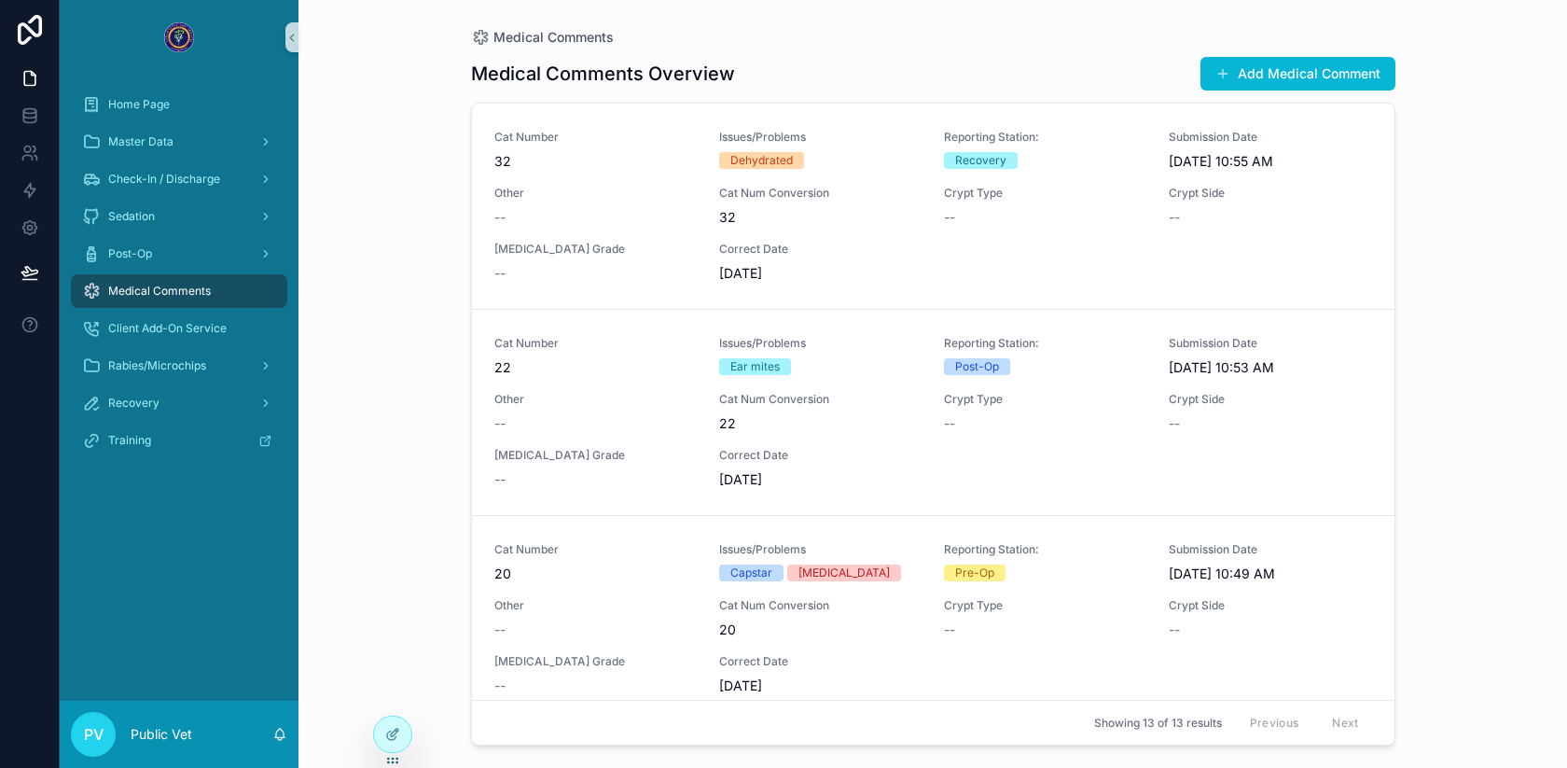
click at [1319, 82] on button "Add Medical Comment" at bounding box center [1297, 74] width 195 height 34
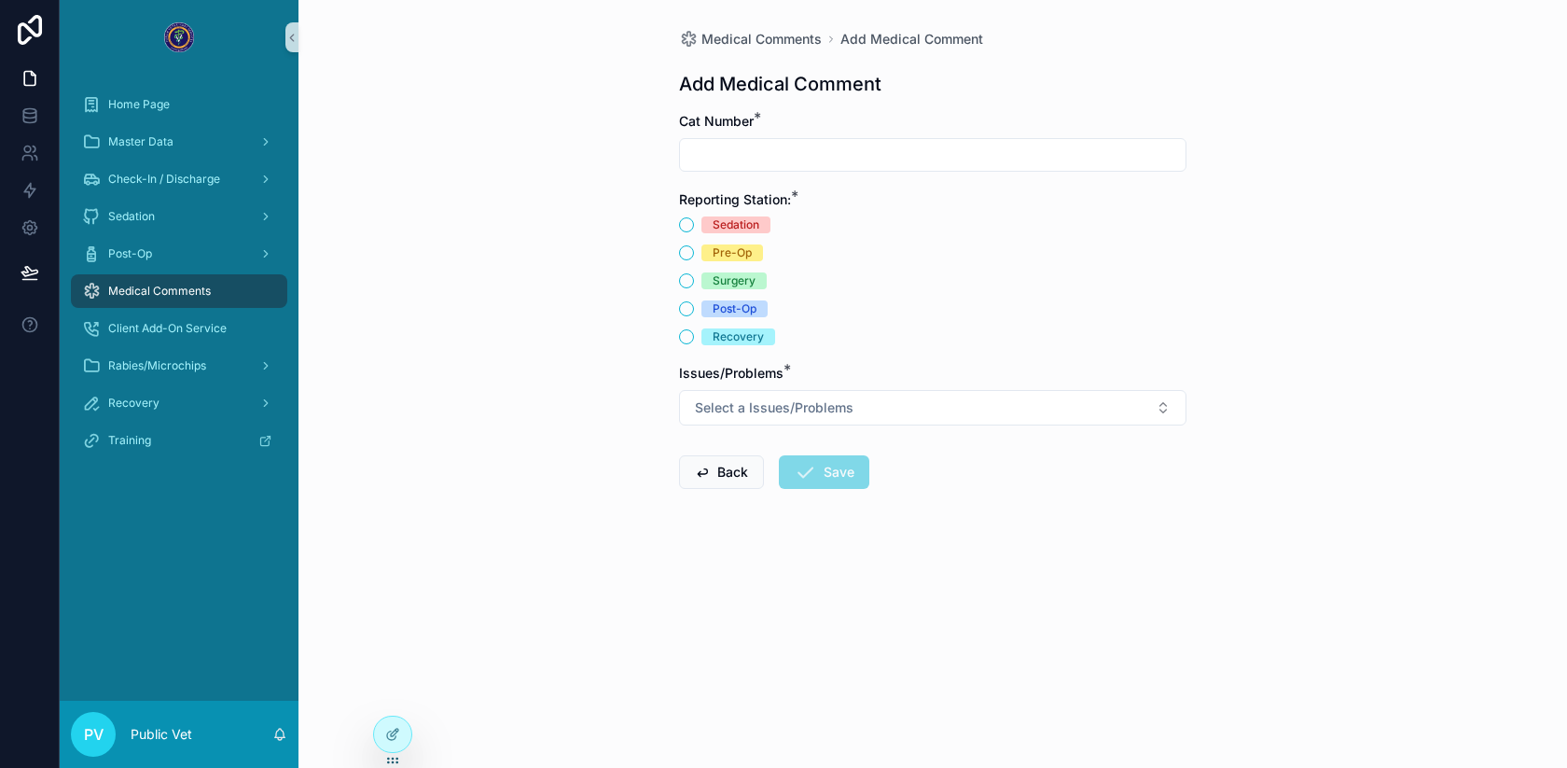
click at [944, 170] on div "scrollable content" at bounding box center [932, 155] width 507 height 34
click at [941, 162] on input "scrollable content" at bounding box center [933, 155] width 506 height 26
type input "**"
click at [710, 331] on span "Recovery" at bounding box center [738, 336] width 74 height 17
click at [694, 331] on button "Recovery" at bounding box center [686, 336] width 15 height 15
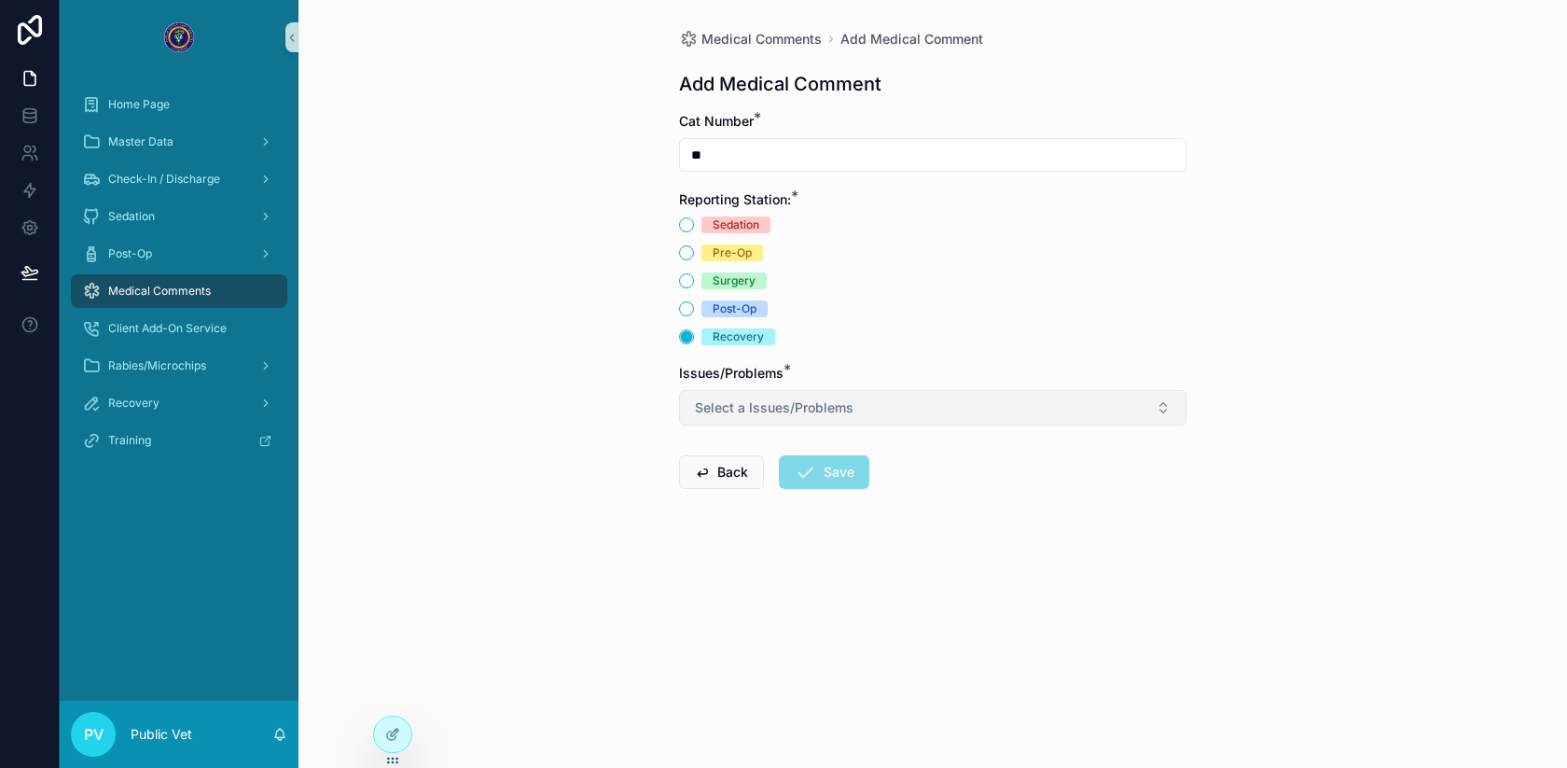
click at [707, 403] on span "Select a Issues/Problems" at bounding box center [774, 407] width 159 height 19
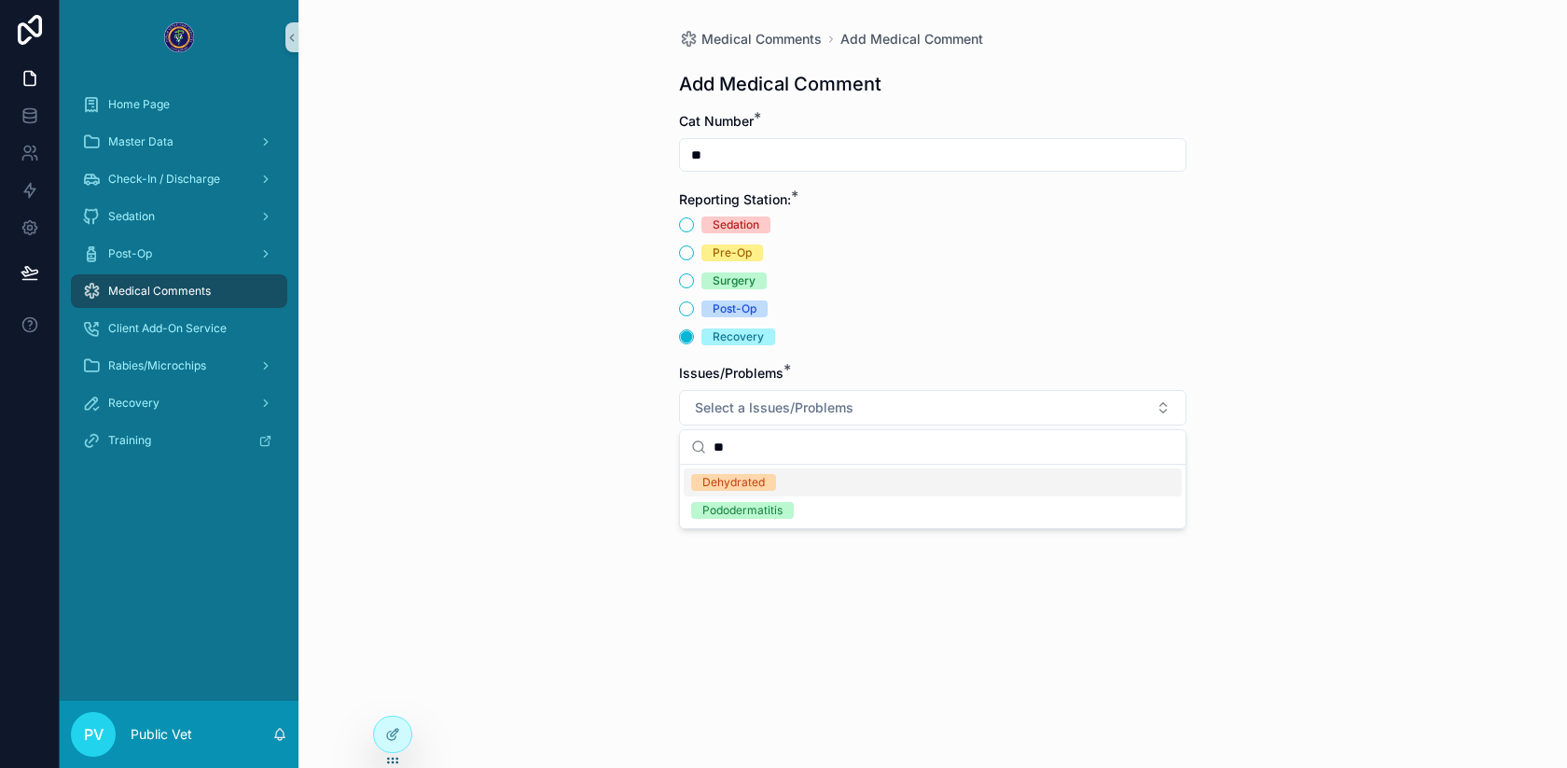
type input "**"
click at [715, 481] on div "Dehydrated" at bounding box center [733, 482] width 62 height 17
click at [595, 520] on div "Medical Comments Add Medical Comment Add Medical Comment Cat Number * ** Report…" at bounding box center [932, 384] width 1269 height 768
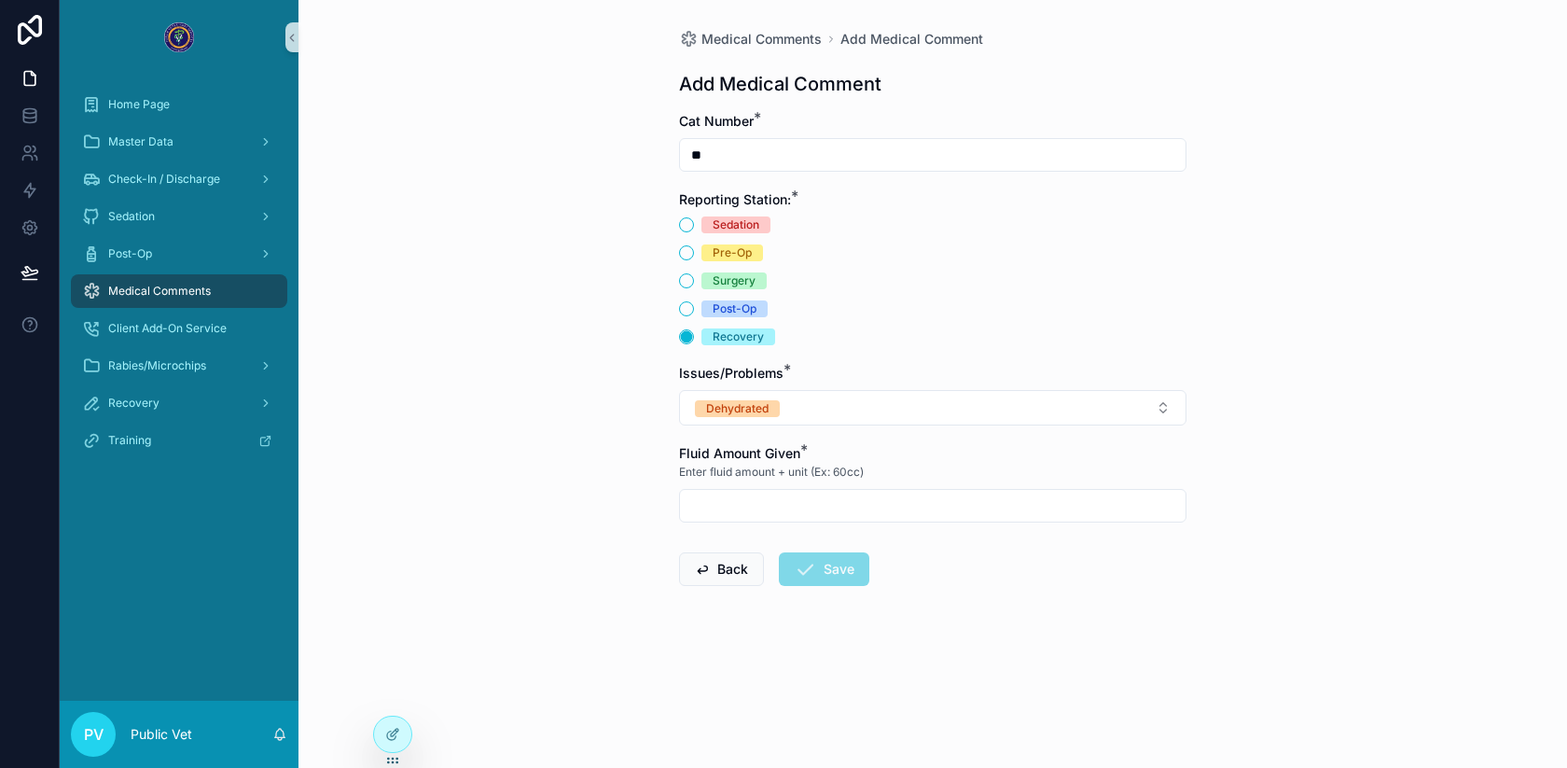
click at [761, 502] on input "scrollable content" at bounding box center [933, 506] width 506 height 26
type input "*"
type input "****"
click at [848, 581] on button "Save" at bounding box center [824, 569] width 90 height 34
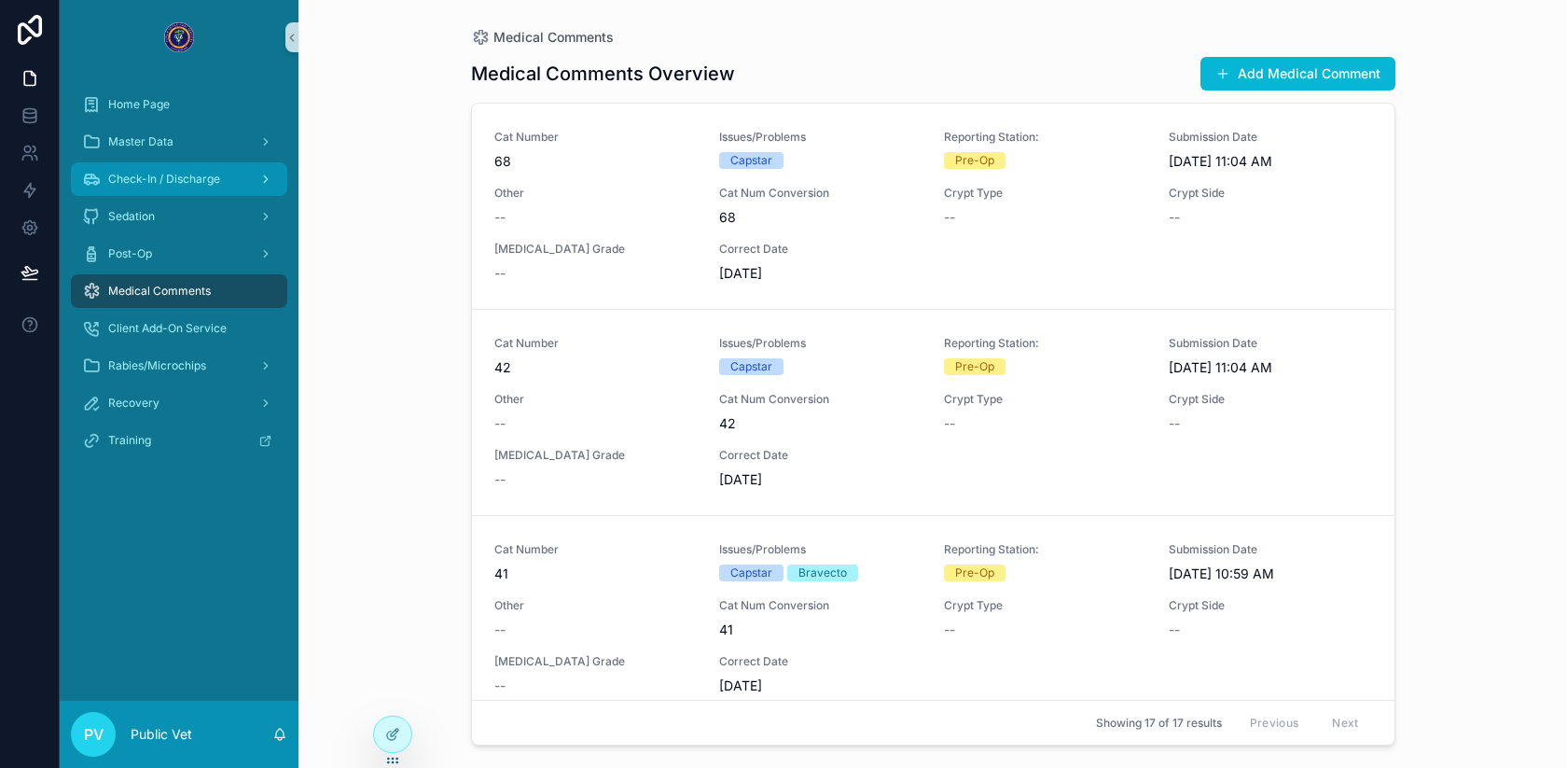
click at [153, 169] on div "Check-In / Discharge" at bounding box center [179, 179] width 194 height 30
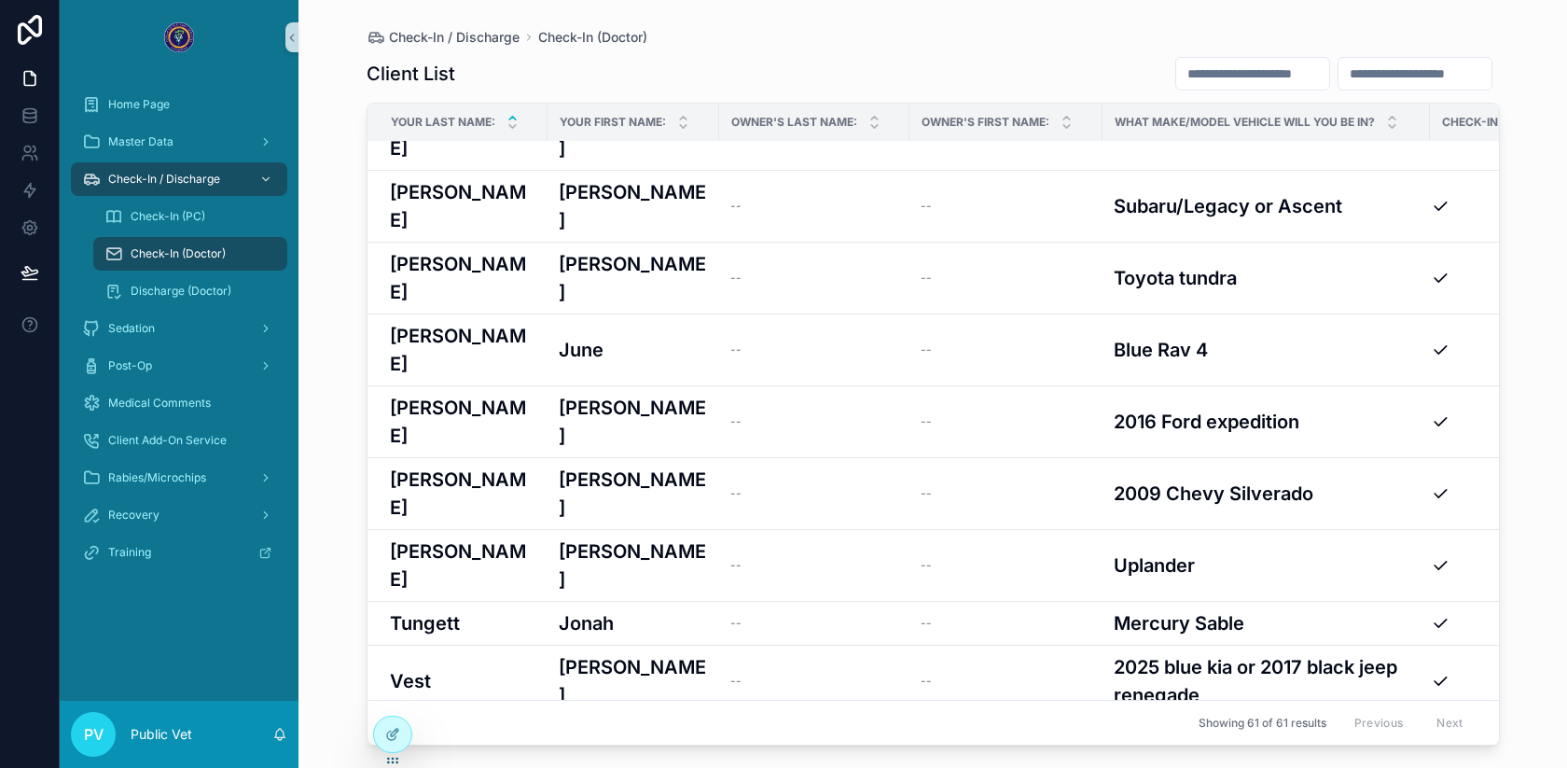
scroll to position [2311, 45]
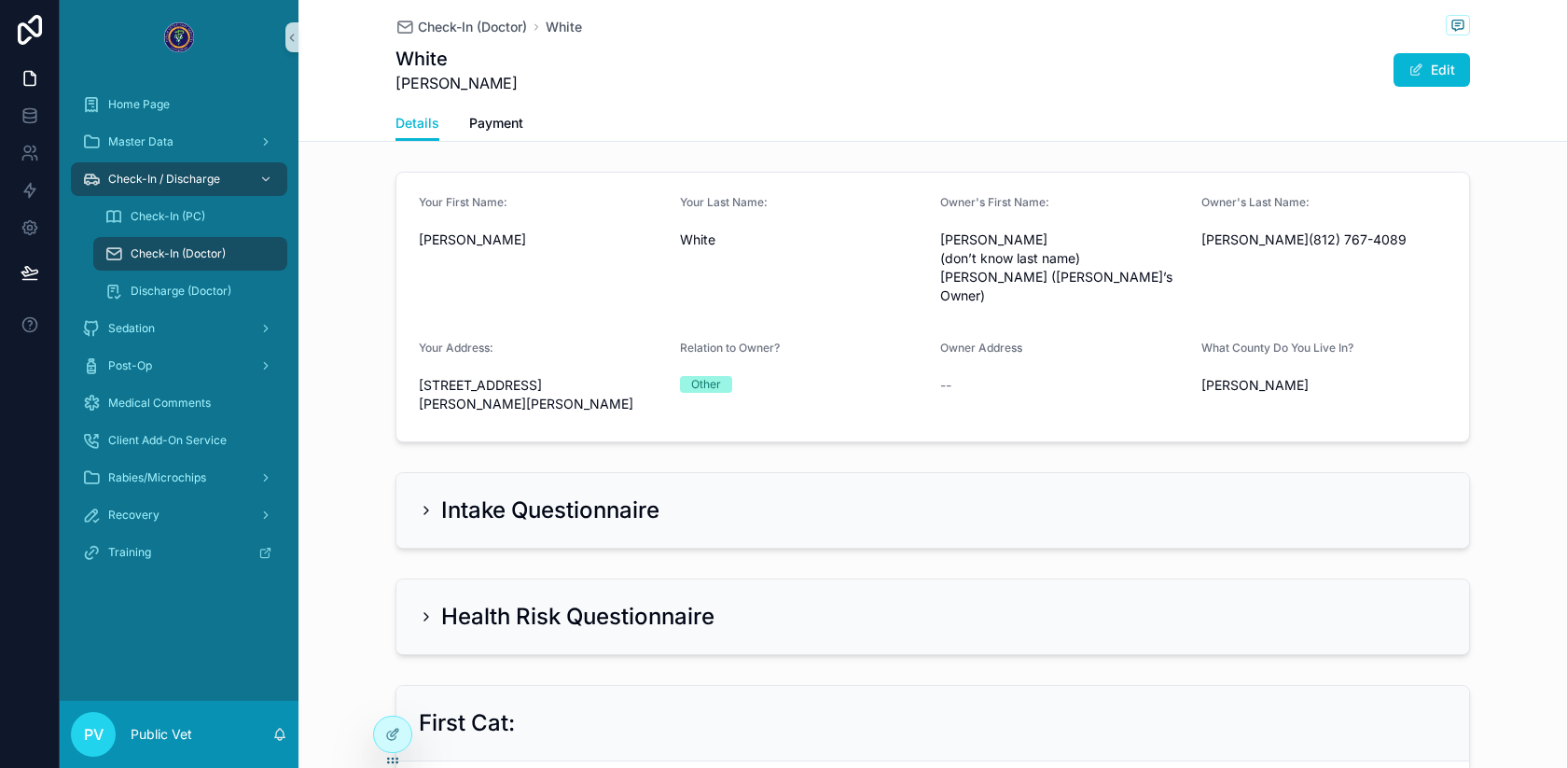
click at [449, 495] on h2 "Intake Questionnaire" at bounding box center [550, 510] width 218 height 30
click at [401, 473] on div "Intake Questionnaire" at bounding box center [932, 510] width 1073 height 75
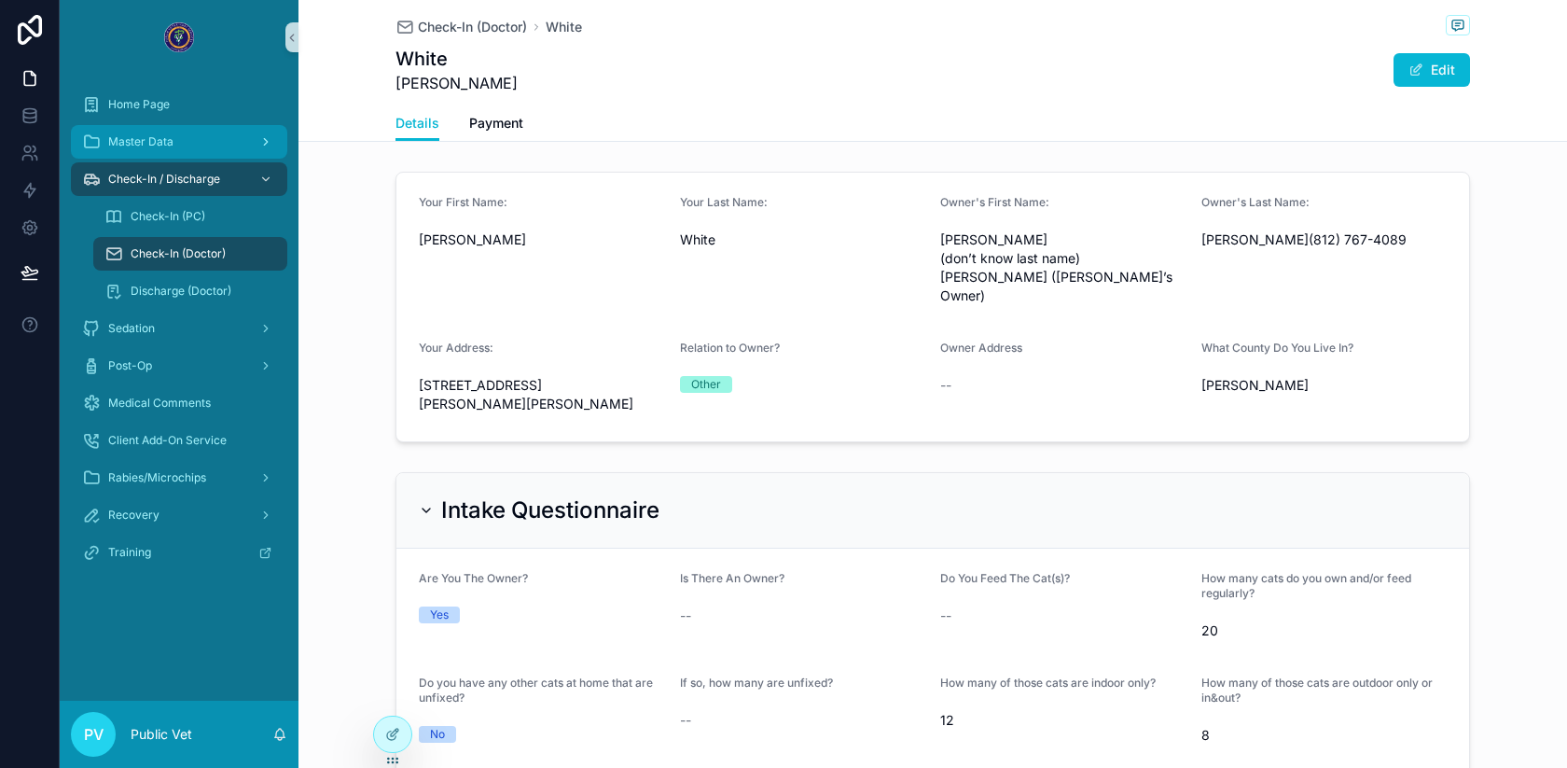
click at [165, 146] on span "Master Data" at bounding box center [140, 141] width 65 height 15
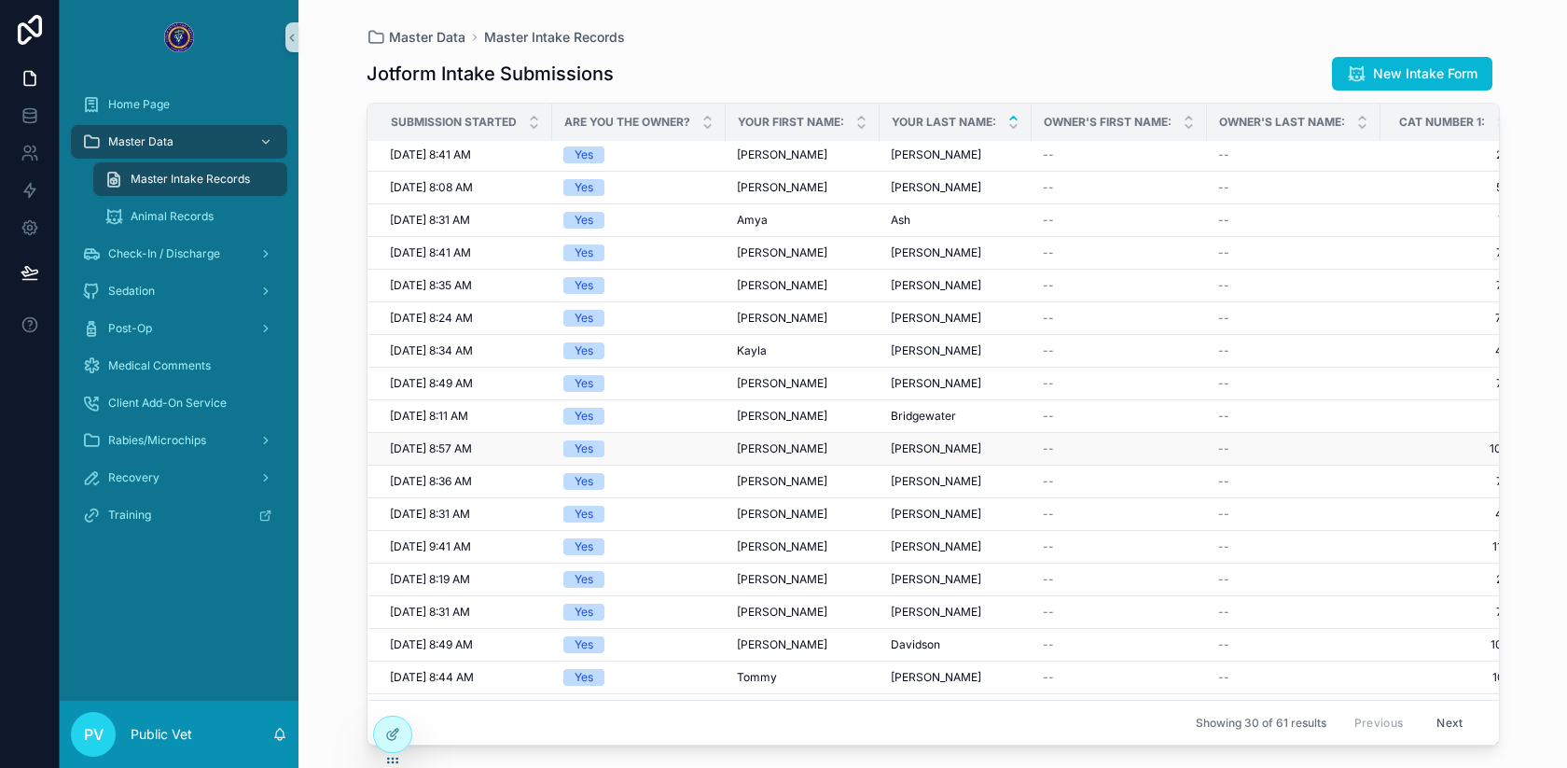
scroll to position [421, 0]
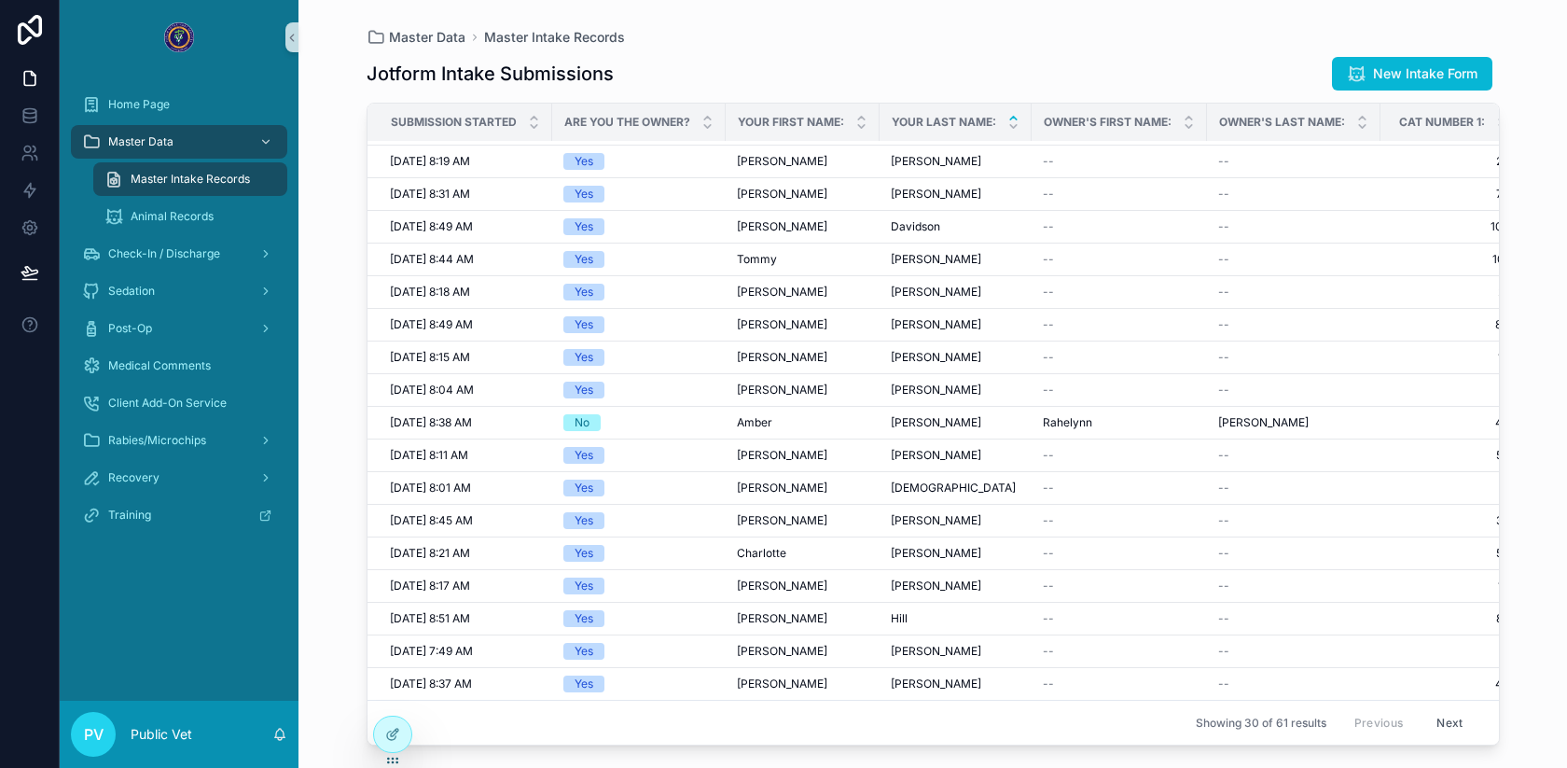
click at [1464, 722] on button "Next" at bounding box center [1449, 722] width 52 height 29
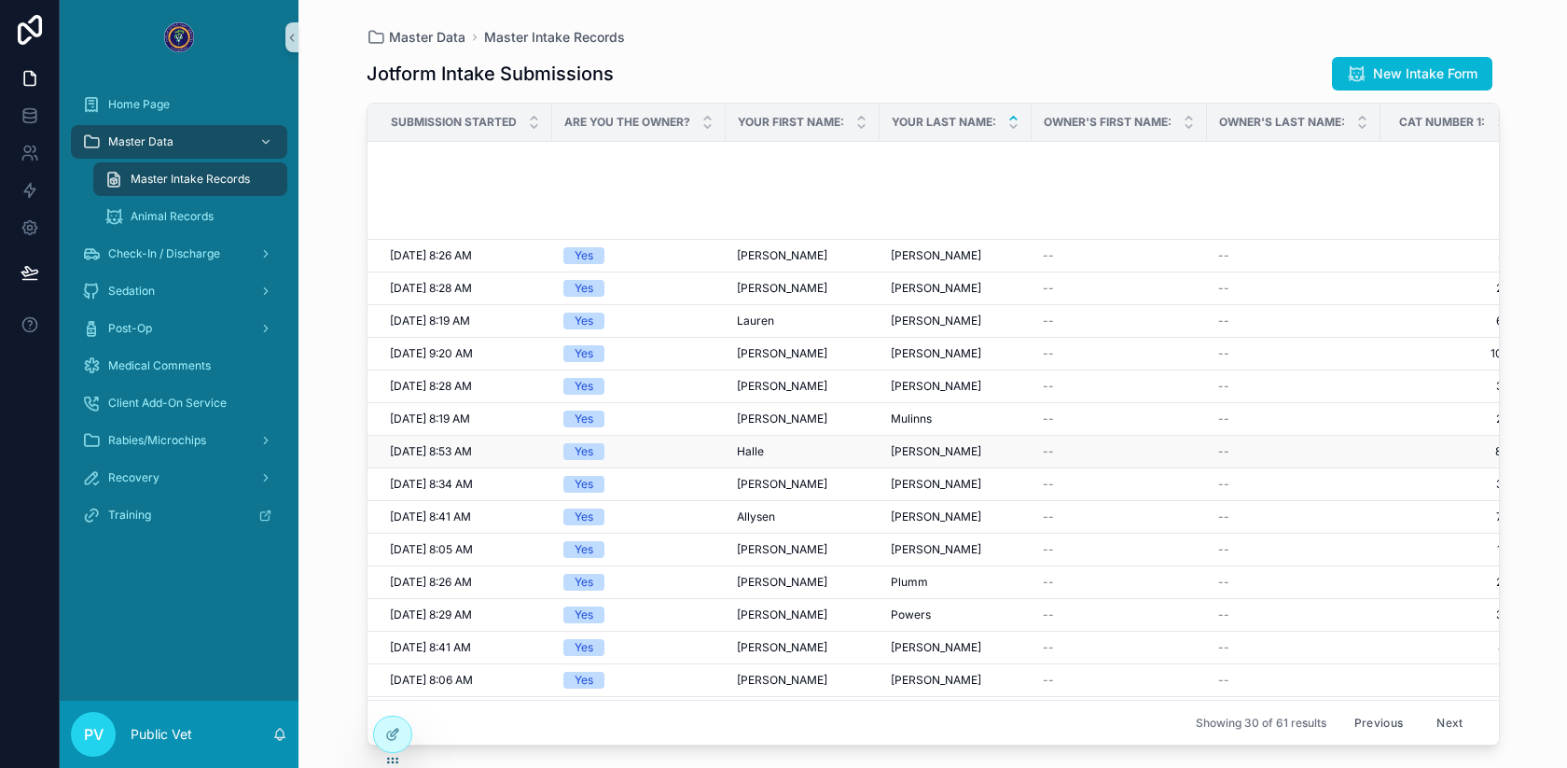
scroll to position [434, 0]
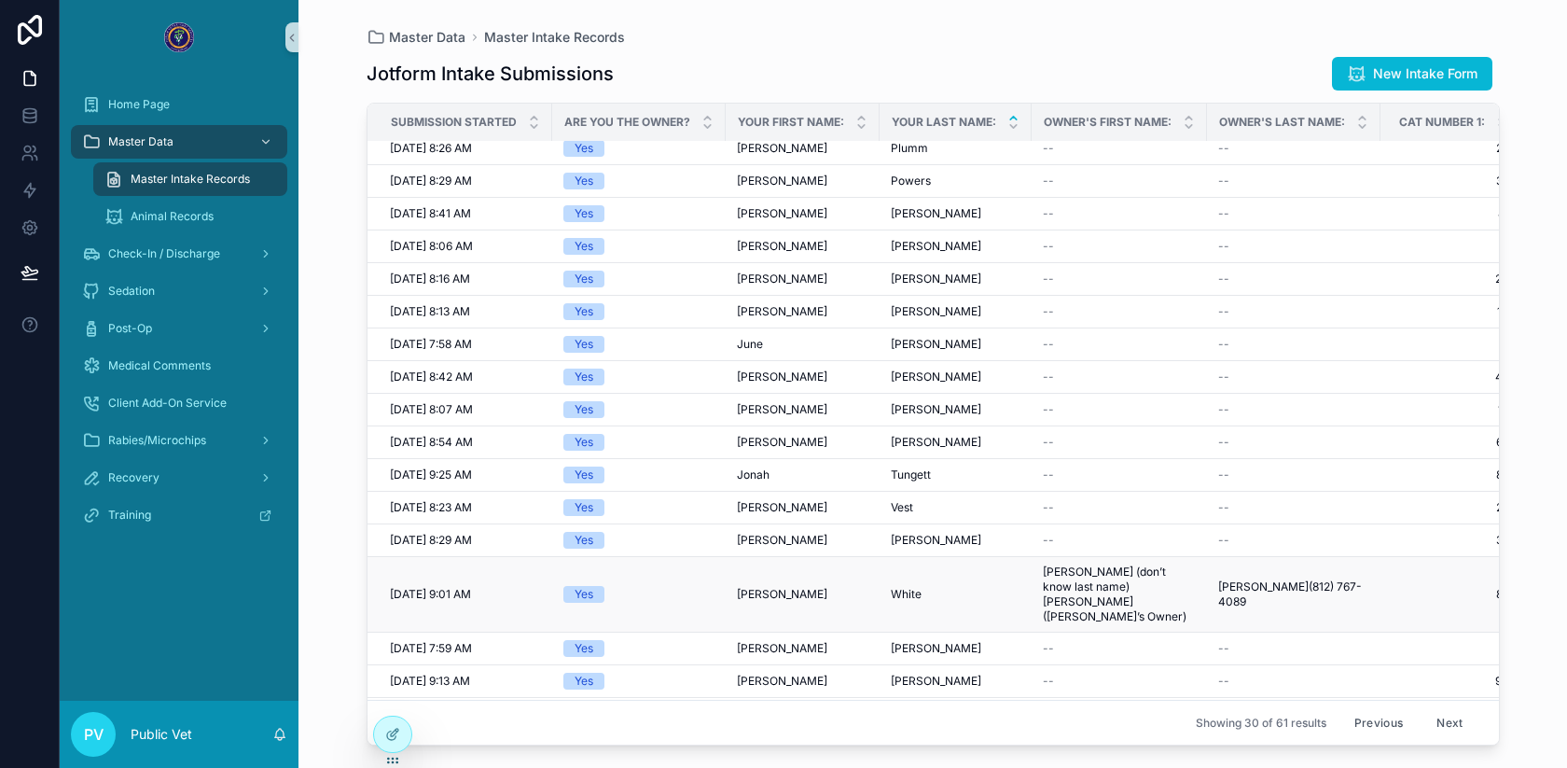
click at [939, 587] on div "White White" at bounding box center [956, 594] width 130 height 15
